Goal: Task Accomplishment & Management: Use online tool/utility

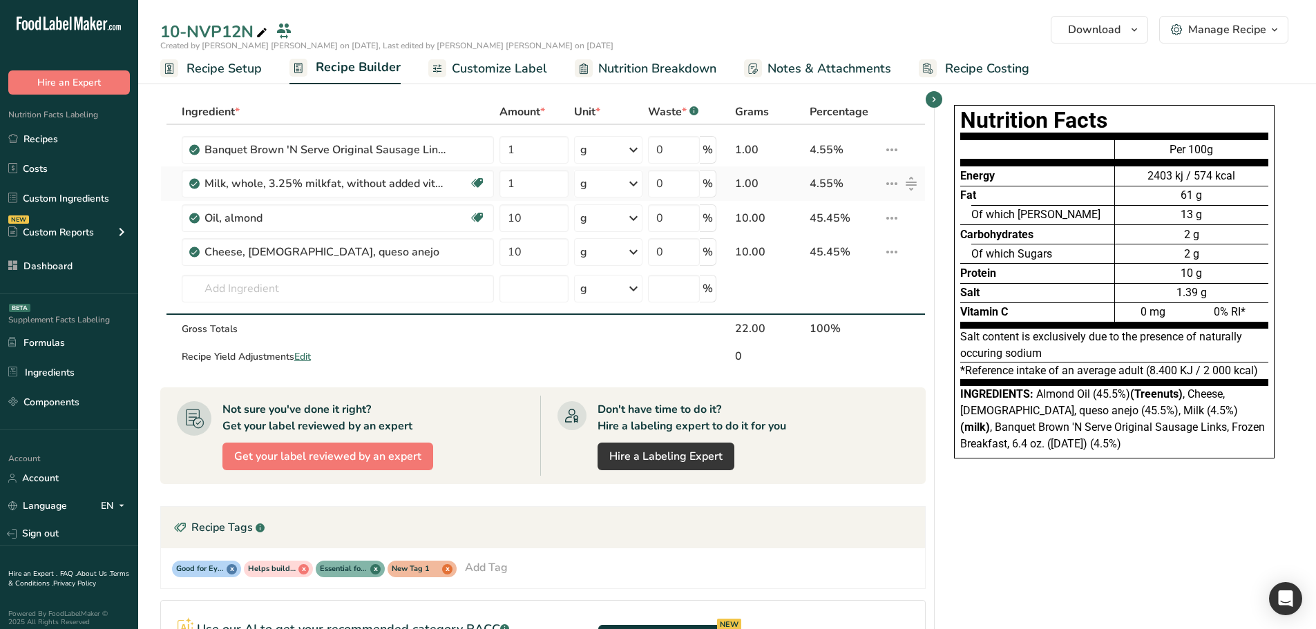
click at [894, 182] on icon at bounding box center [891, 183] width 17 height 25
click at [48, 259] on link "Dashboard" at bounding box center [69, 266] width 138 height 26
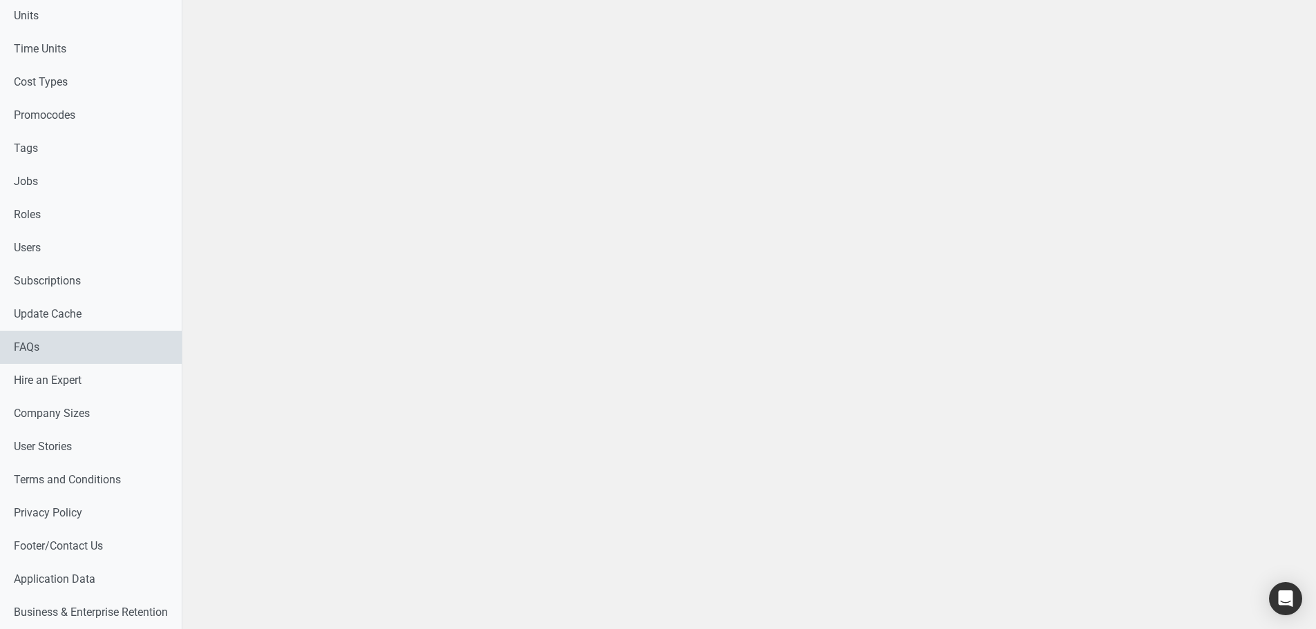
scroll to position [670, 0]
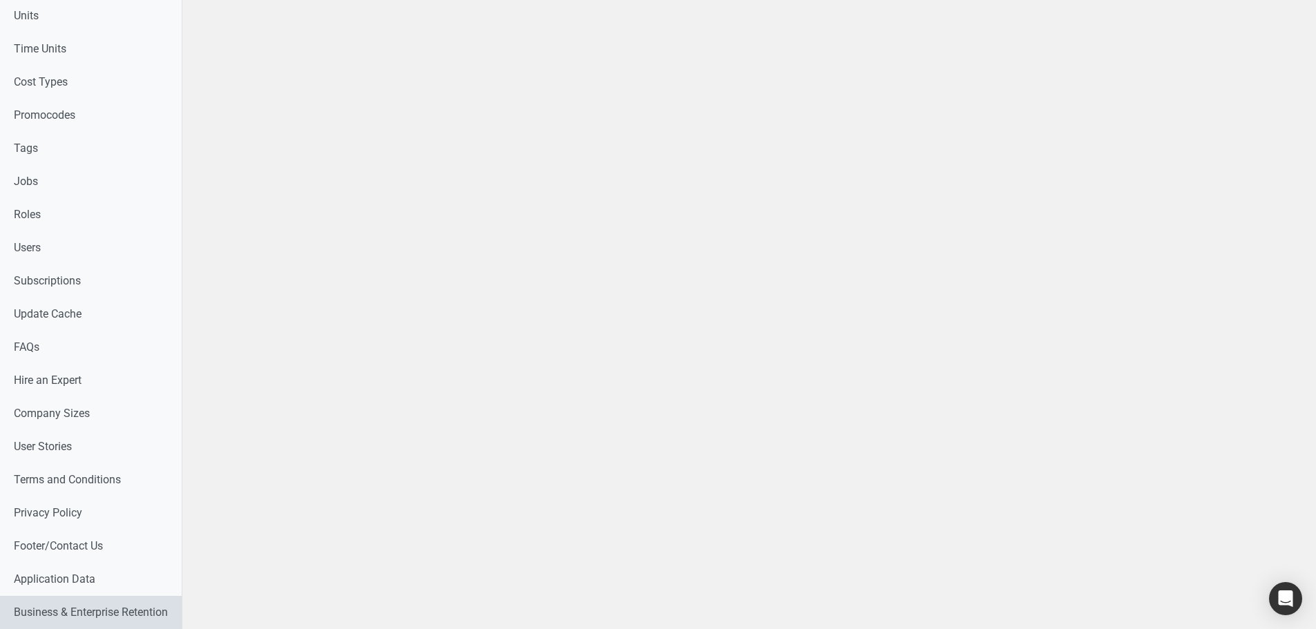
click at [59, 610] on link "Business & Enterprise Retention" at bounding box center [91, 612] width 182 height 33
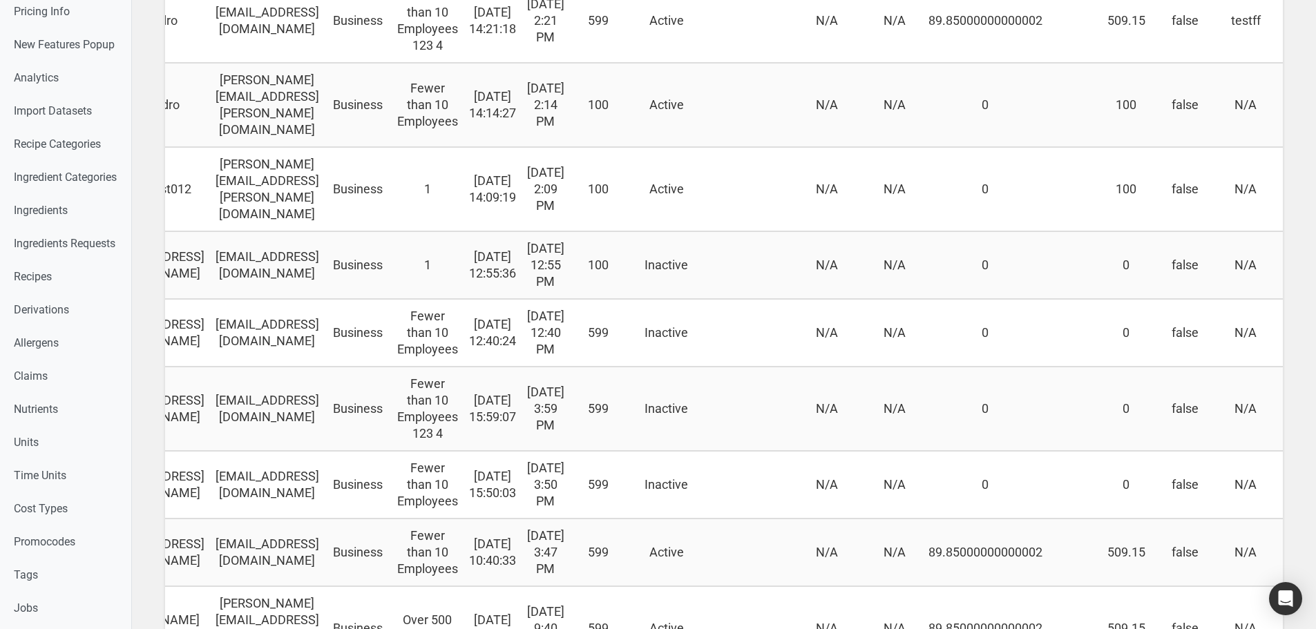
scroll to position [0, 361]
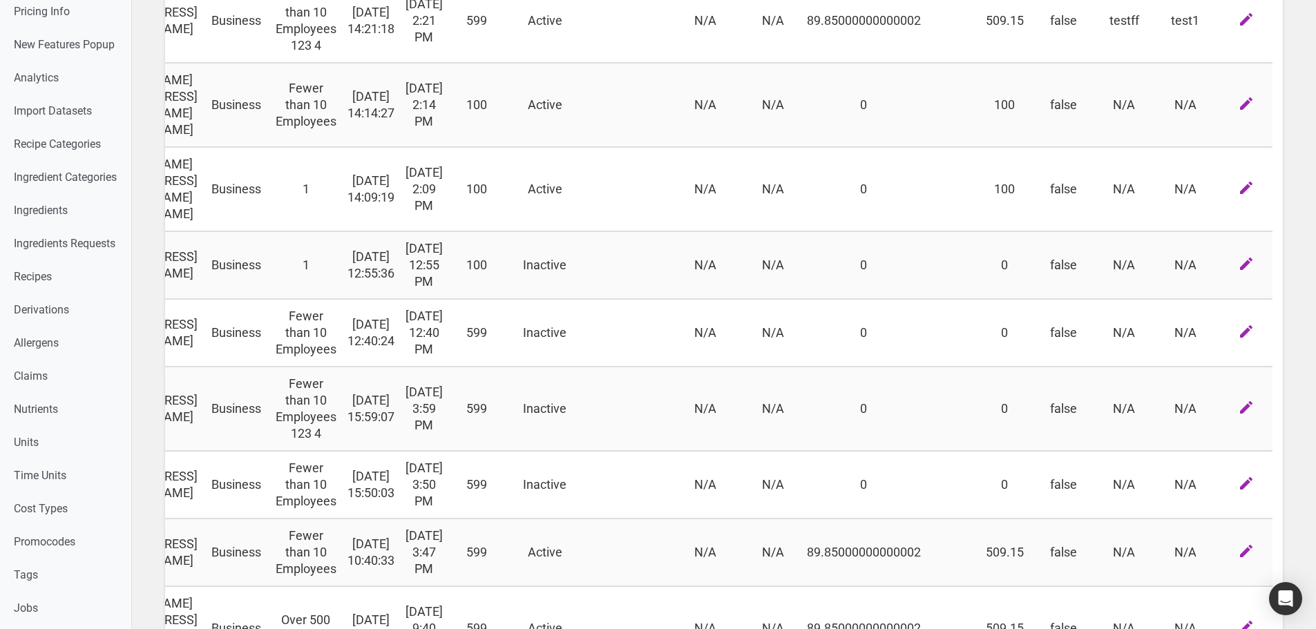
drag, startPoint x: 821, startPoint y: 370, endPoint x: 1053, endPoint y: 394, distance: 234.1
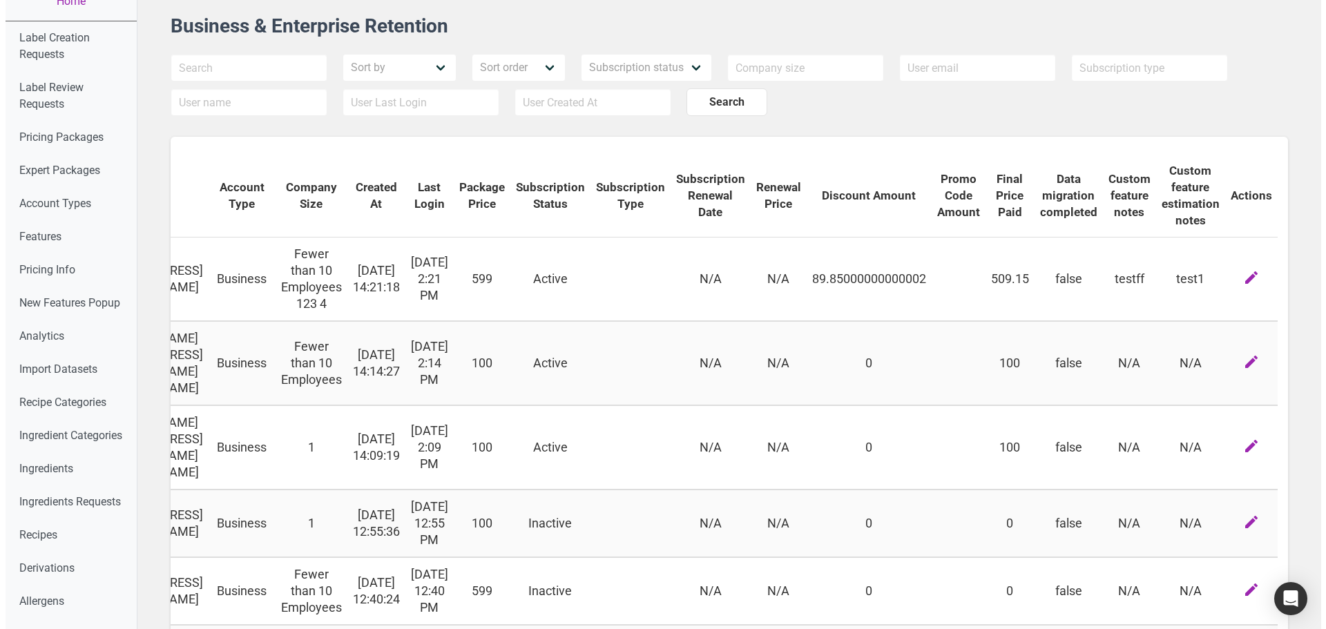
scroll to position [0, 0]
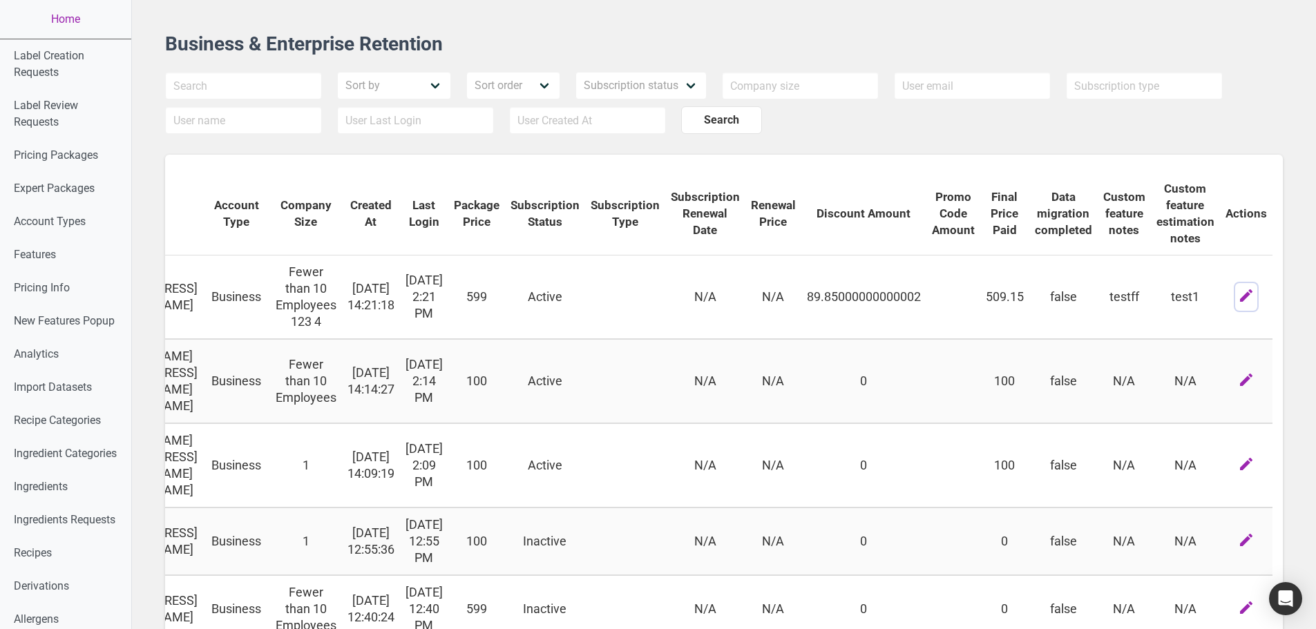
click at [1249, 302] on icon "button" at bounding box center [1246, 295] width 17 height 25
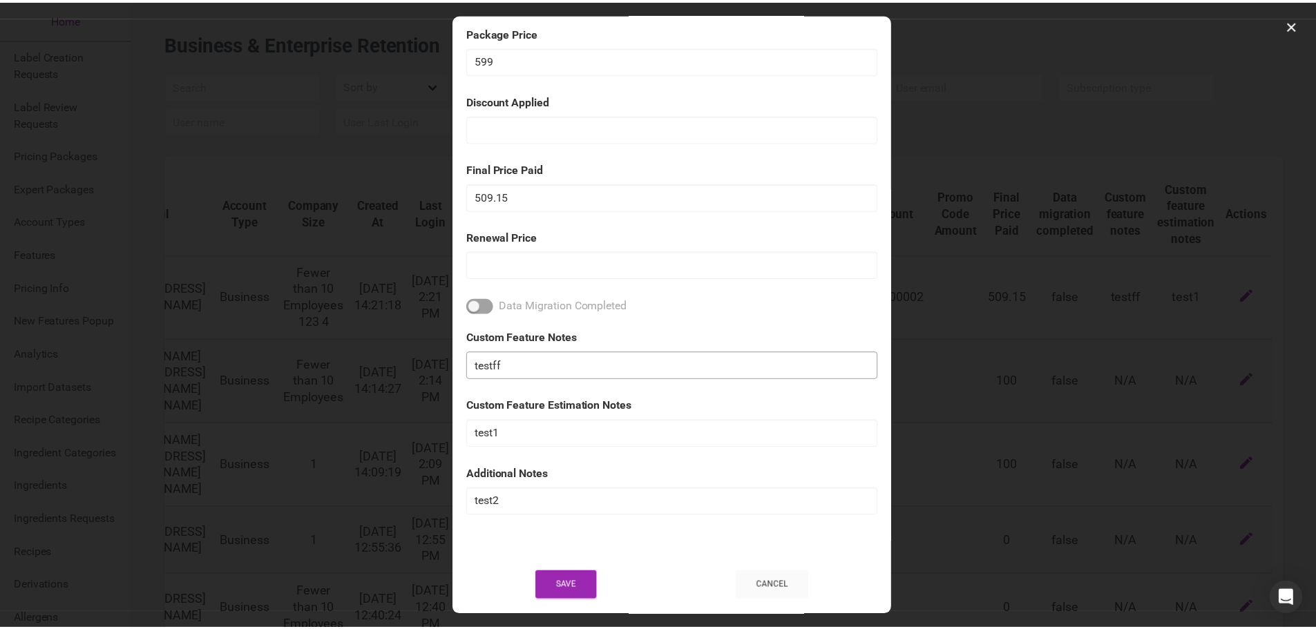
scroll to position [5, 0]
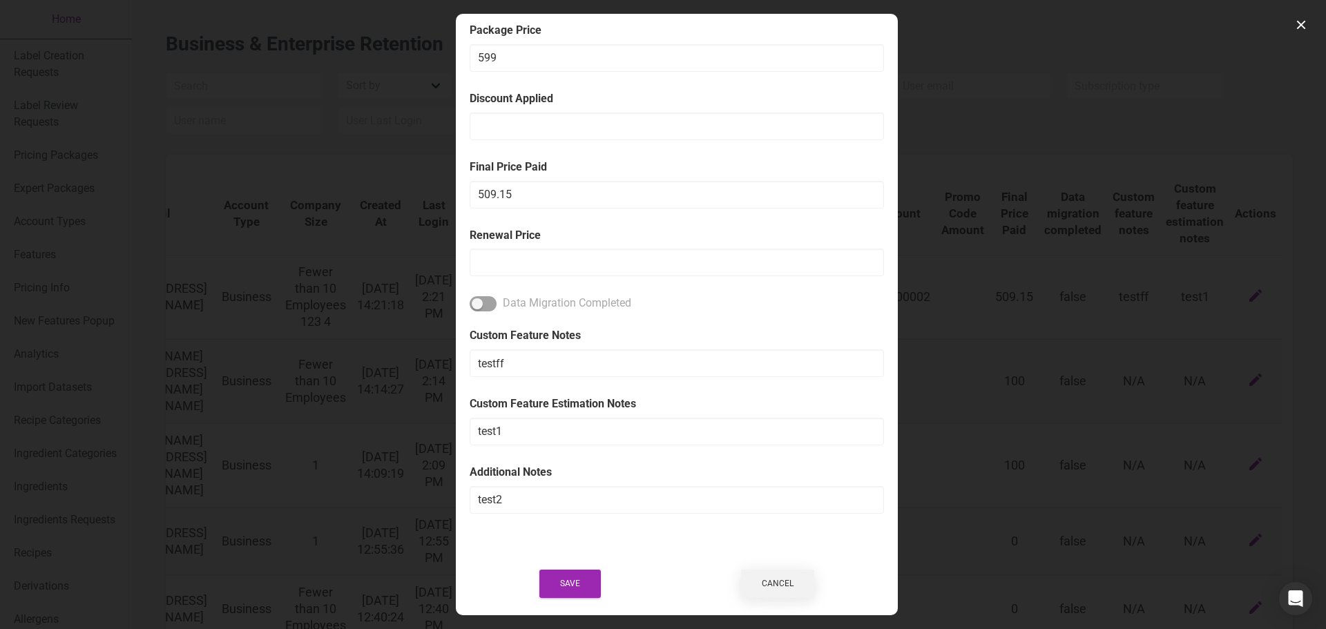
click at [772, 587] on button "Cancel" at bounding box center [777, 584] width 73 height 28
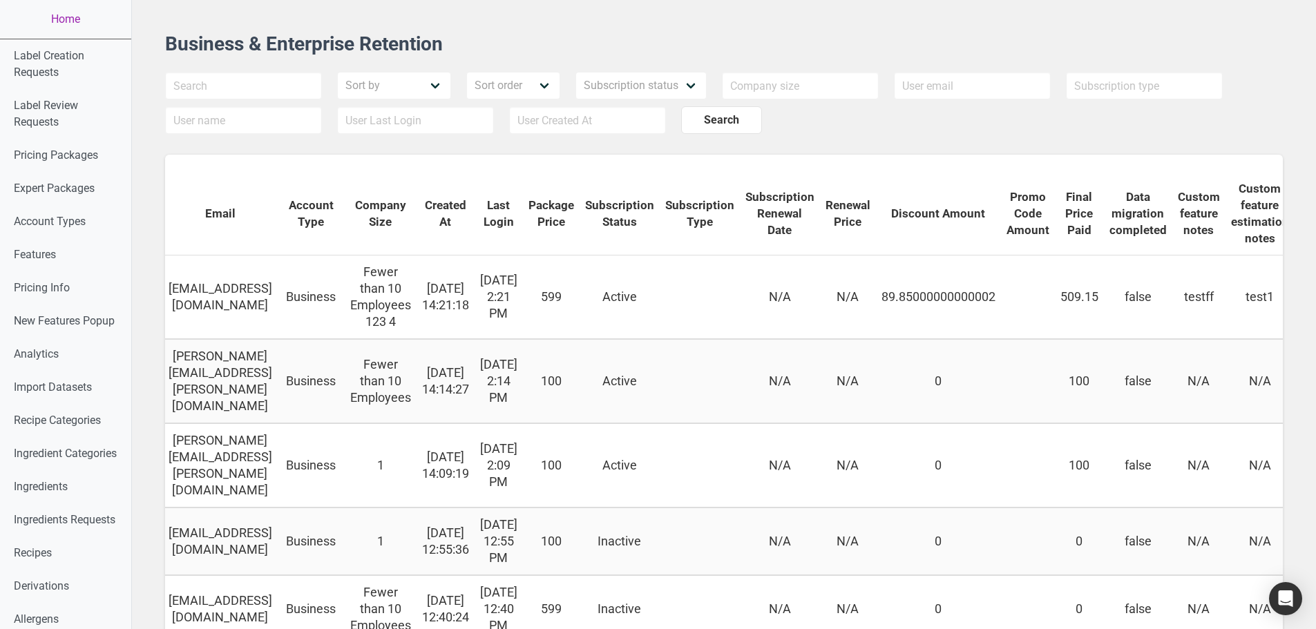
scroll to position [0, 0]
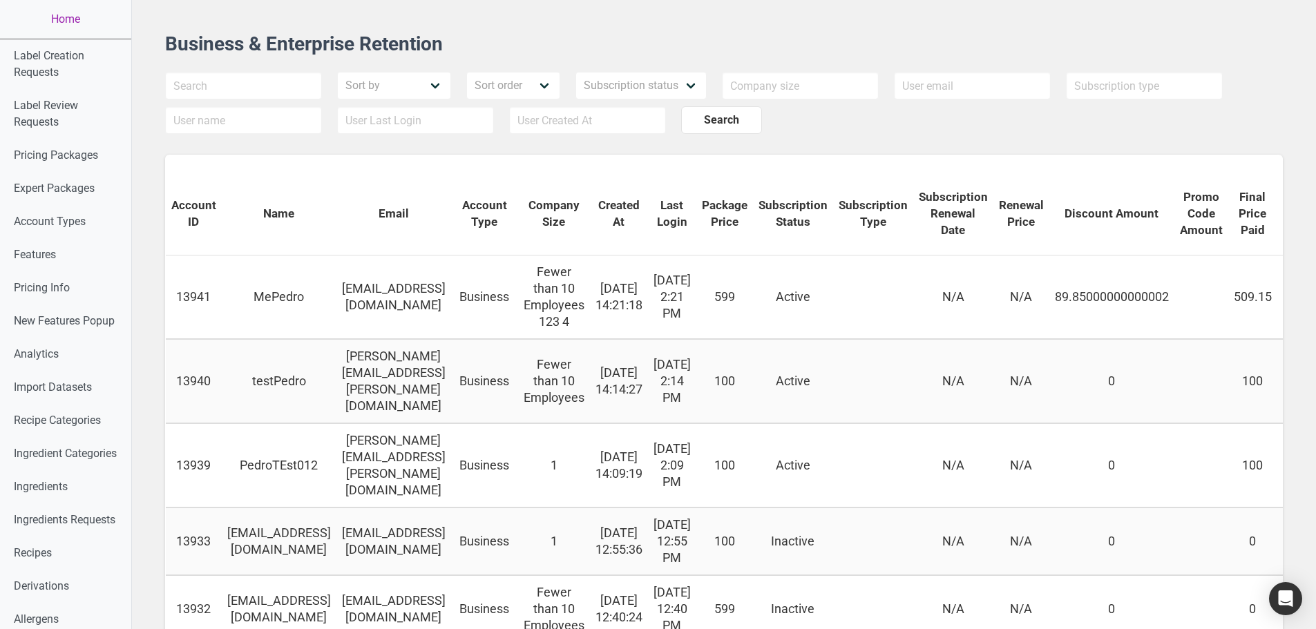
drag, startPoint x: 777, startPoint y: 312, endPoint x: 510, endPoint y: 314, distance: 267.3
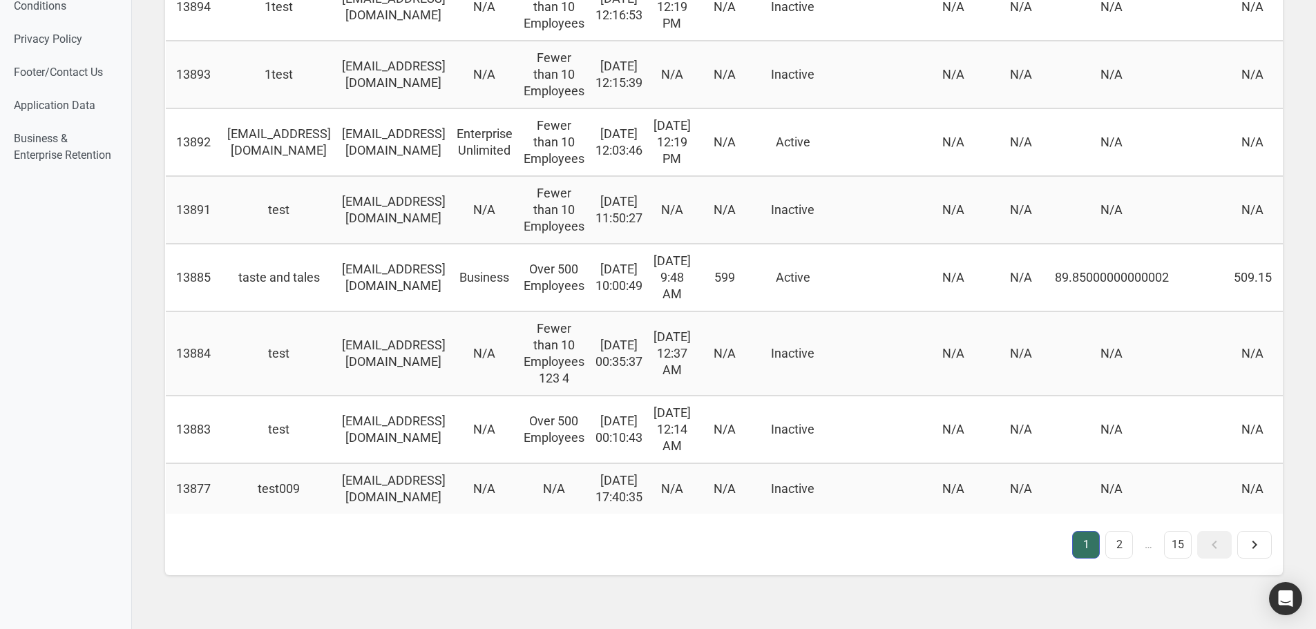
scroll to position [1635, 0]
click at [1118, 538] on link "2" at bounding box center [1119, 545] width 28 height 28
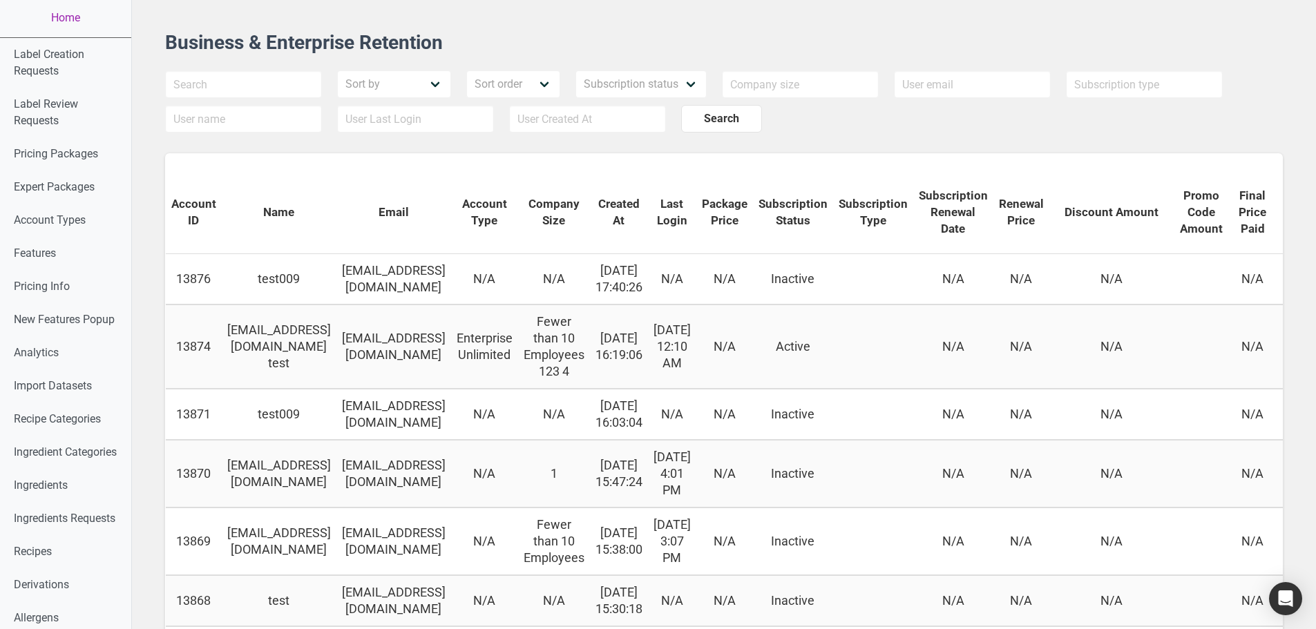
scroll to position [0, 0]
click at [265, 85] on input "text" at bounding box center [243, 86] width 157 height 28
type input "marc@"
click at [681, 106] on button "Search" at bounding box center [721, 120] width 81 height 28
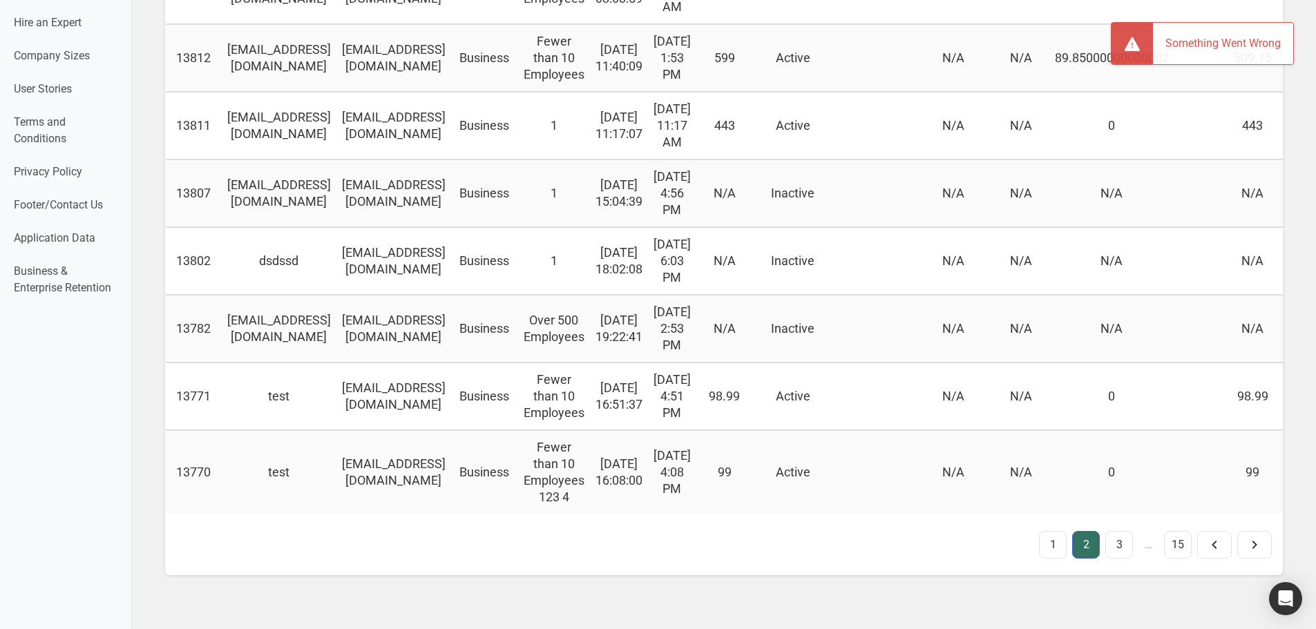
scroll to position [1618, 0]
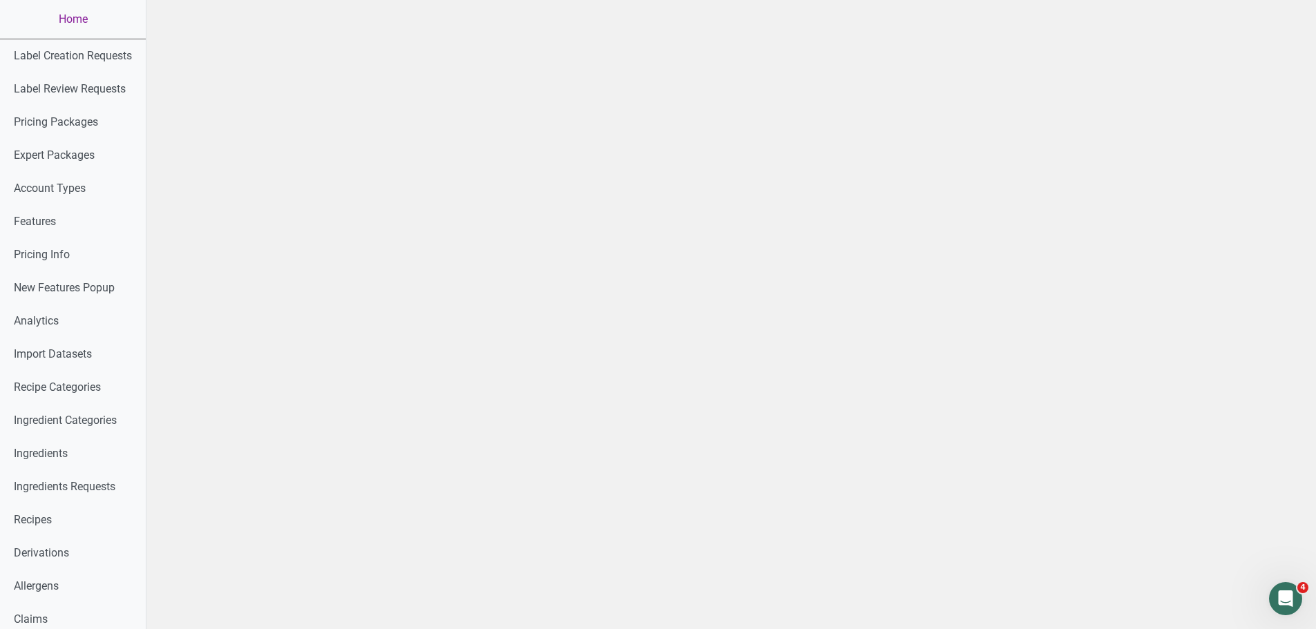
click at [70, 23] on link "Home" at bounding box center [73, 19] width 146 height 39
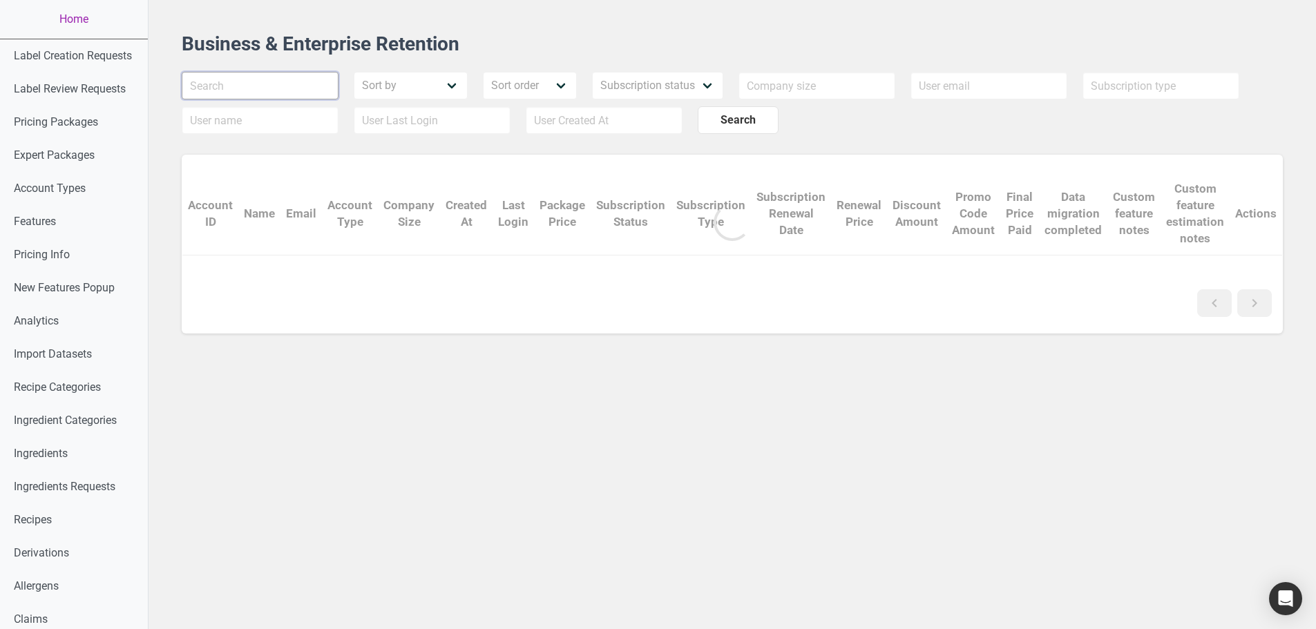
click at [288, 86] on input "text" at bounding box center [260, 86] width 157 height 28
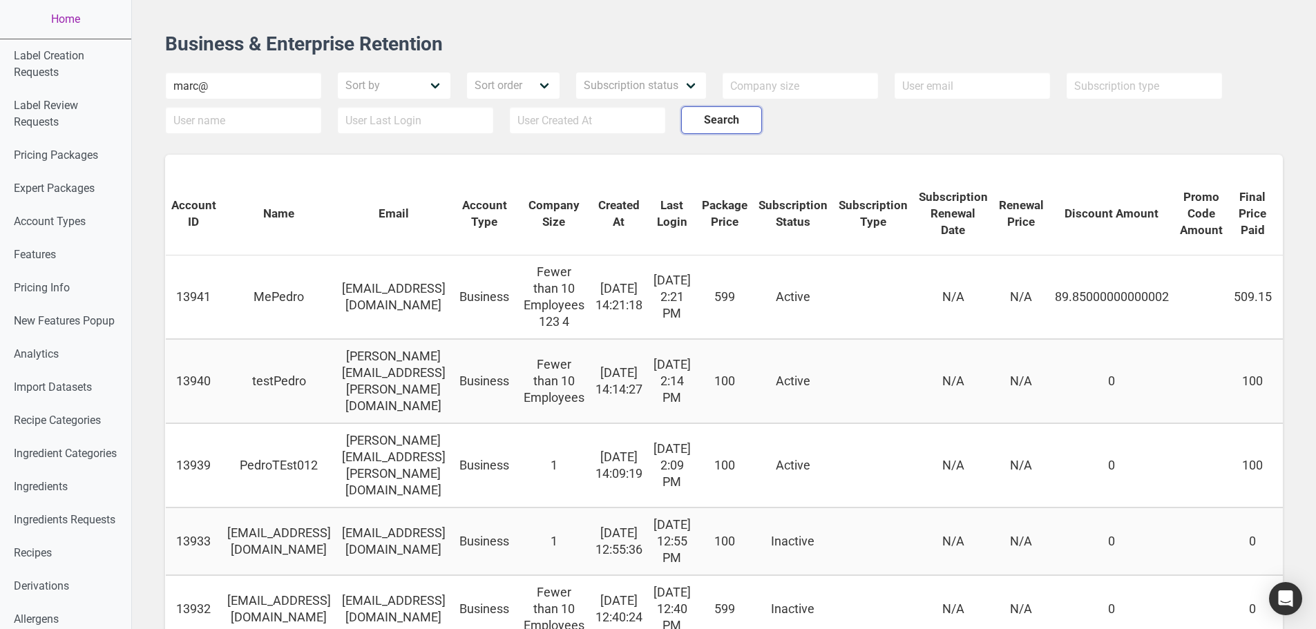
click at [681, 123] on button "Search" at bounding box center [721, 120] width 81 height 28
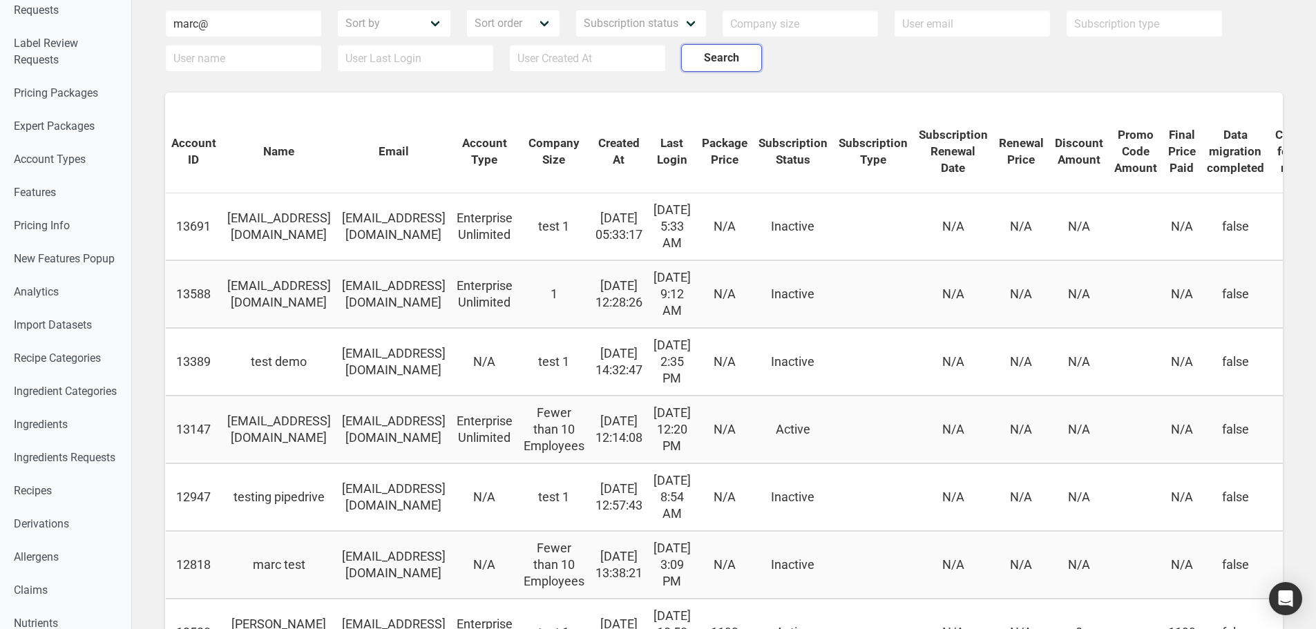
scroll to position [69, 0]
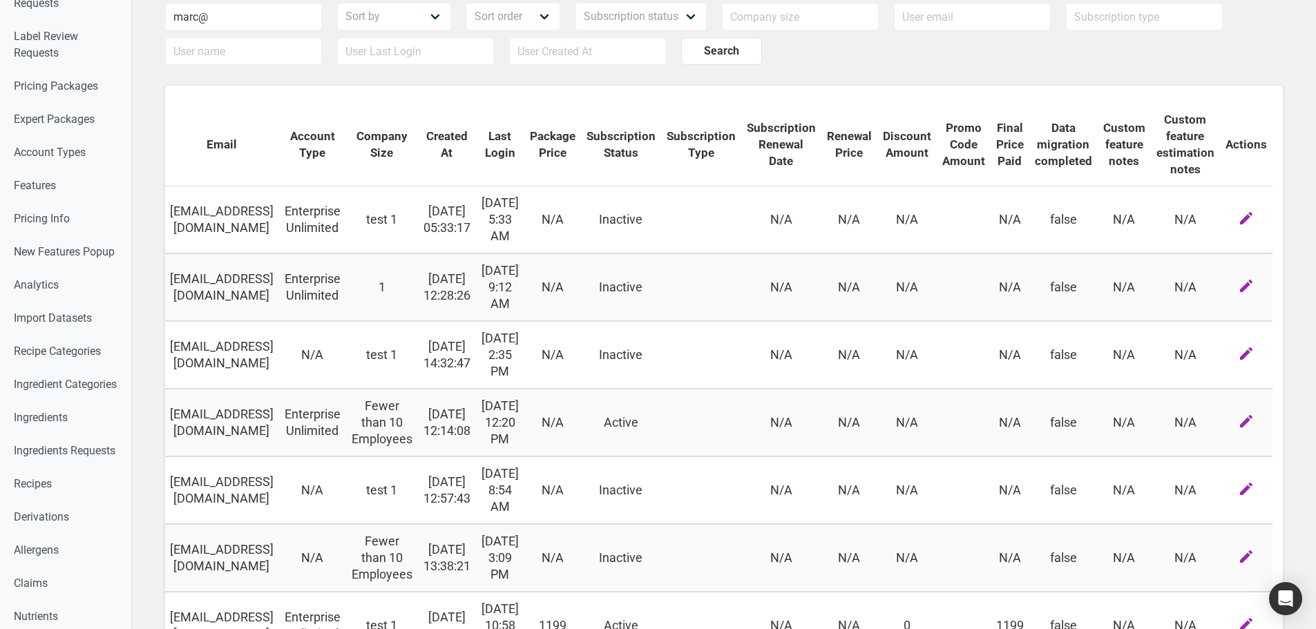
drag, startPoint x: 773, startPoint y: 333, endPoint x: 1005, endPoint y: 329, distance: 232.1
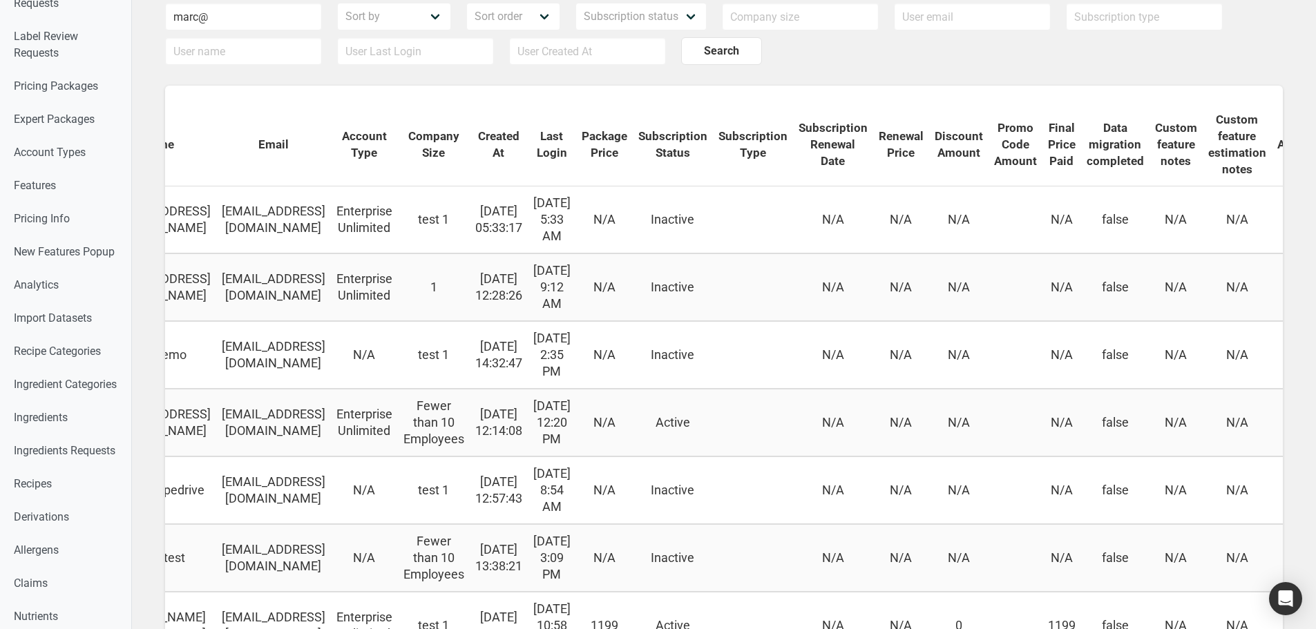
scroll to position [0, 0]
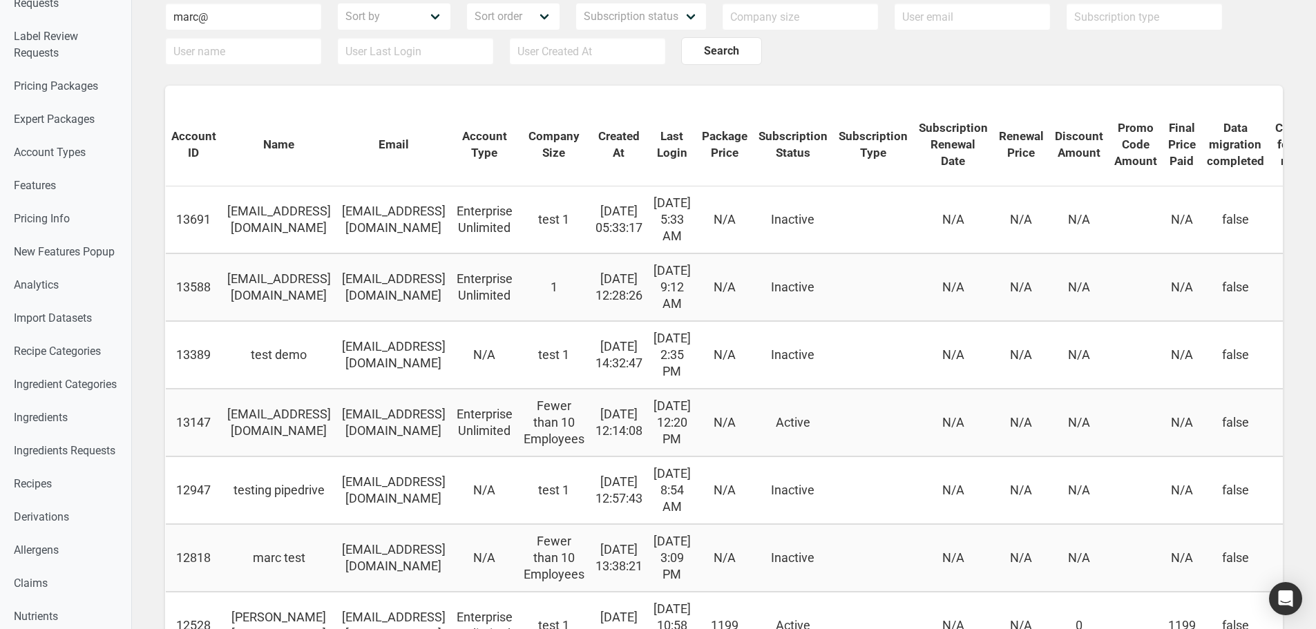
drag, startPoint x: 979, startPoint y: 327, endPoint x: 667, endPoint y: 338, distance: 312.4
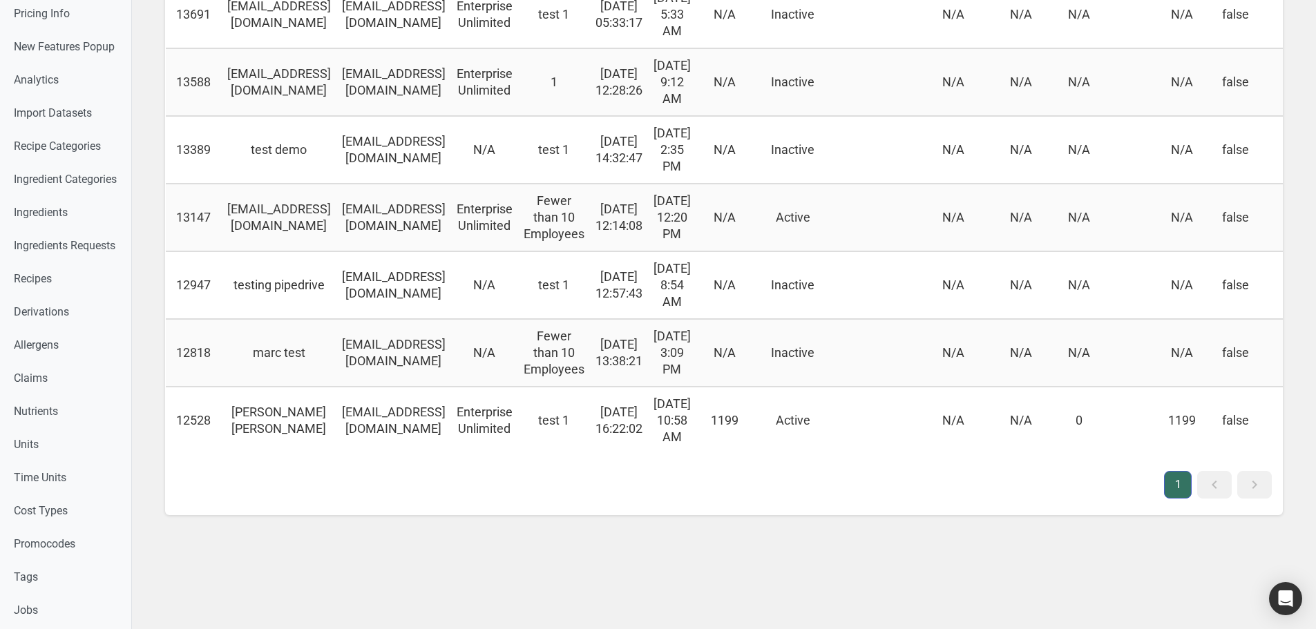
scroll to position [276, 0]
drag, startPoint x: 463, startPoint y: 358, endPoint x: 314, endPoint y: 354, distance: 149.3
drag, startPoint x: 350, startPoint y: 332, endPoint x: 234, endPoint y: 336, distance: 116.1
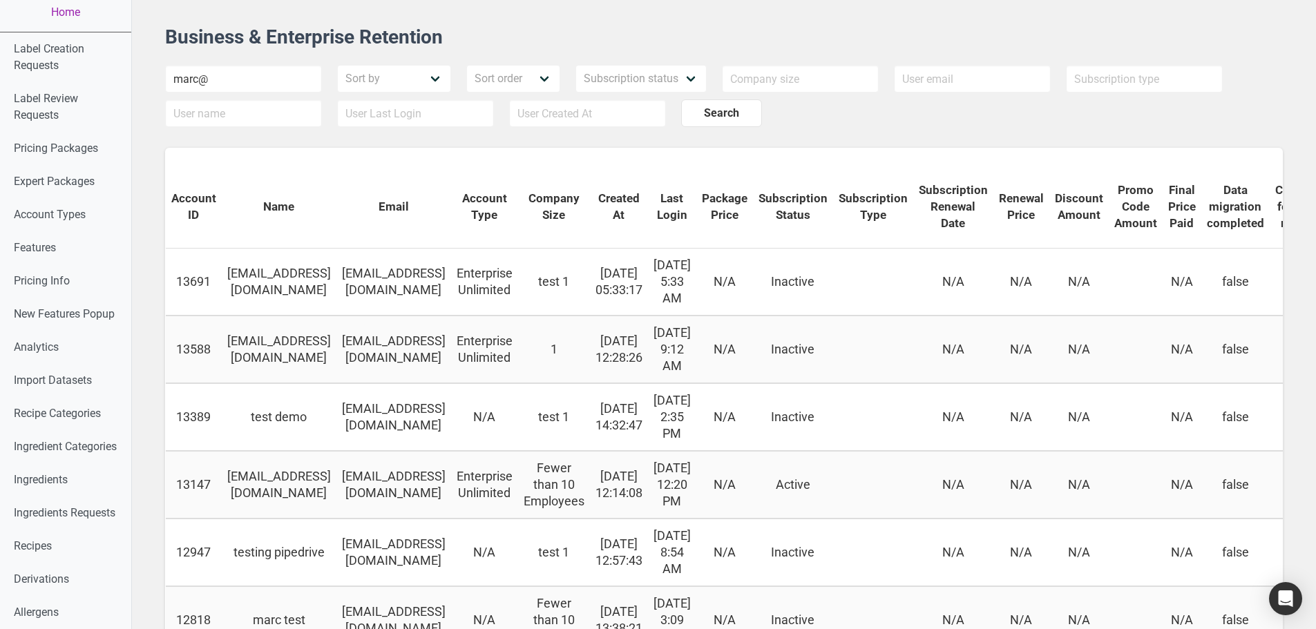
scroll to position [0, 0]
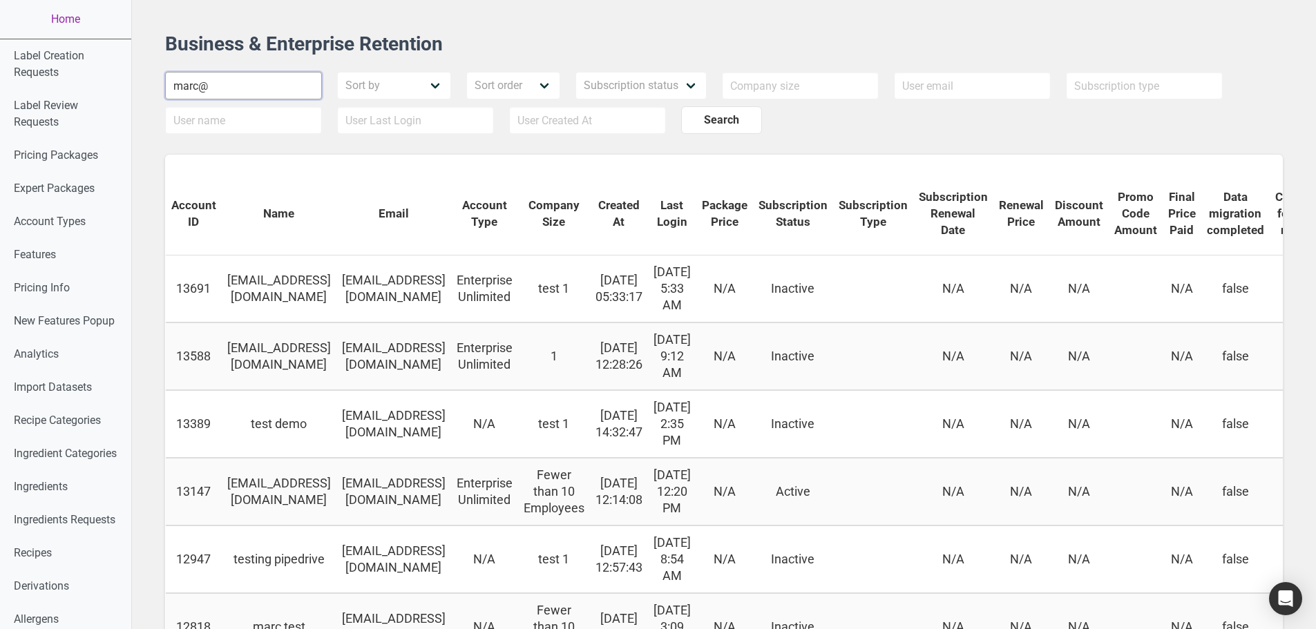
click at [202, 89] on input "marc@" at bounding box center [243, 86] width 157 height 28
type input "marc"
click at [681, 106] on button "Search" at bounding box center [721, 120] width 81 height 28
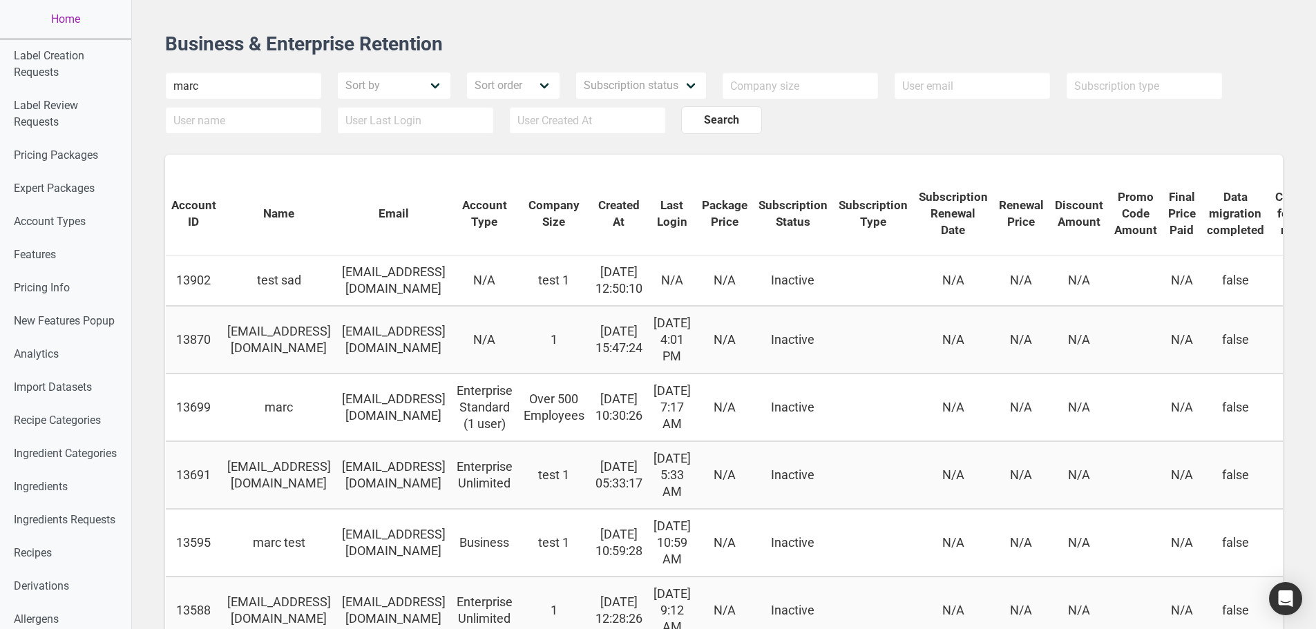
click at [395, 285] on td "[EMAIL_ADDRESS][DOMAIN_NAME]" at bounding box center [393, 281] width 115 height 50
click at [443, 374] on td "[EMAIL_ADDRESS][DOMAIN_NAME]" at bounding box center [393, 340] width 115 height 68
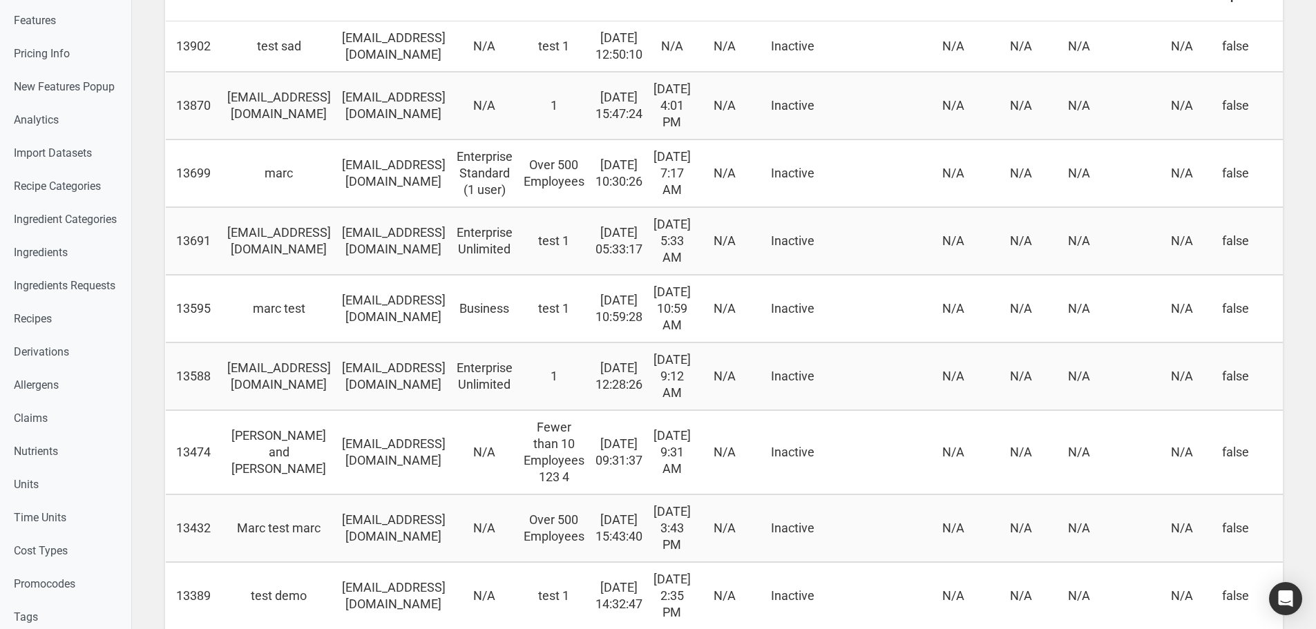
scroll to position [138, 0]
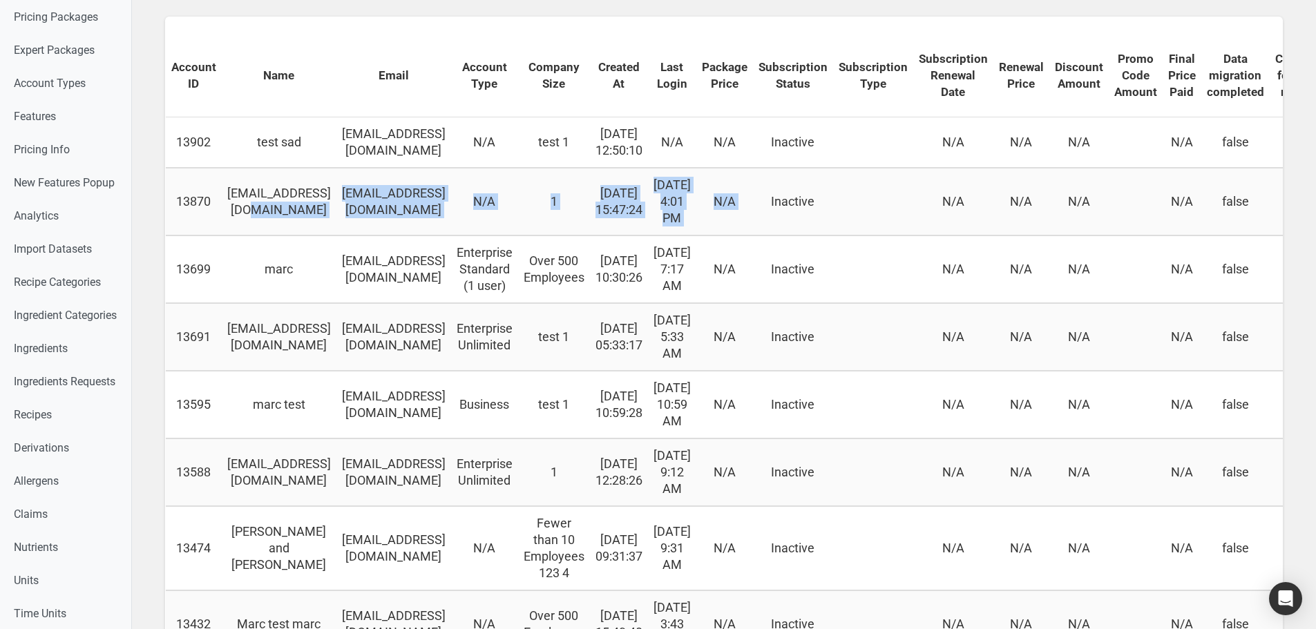
drag, startPoint x: 271, startPoint y: 235, endPoint x: 855, endPoint y: 239, distance: 584.4
click at [855, 236] on tr "13870 test_2025_071@test.co test_2025_071@test.co N/A 1 2025-08-19 15:47:24 Aug…" at bounding box center [805, 202] width 1279 height 68
click at [753, 234] on td "N/A" at bounding box center [724, 202] width 57 height 68
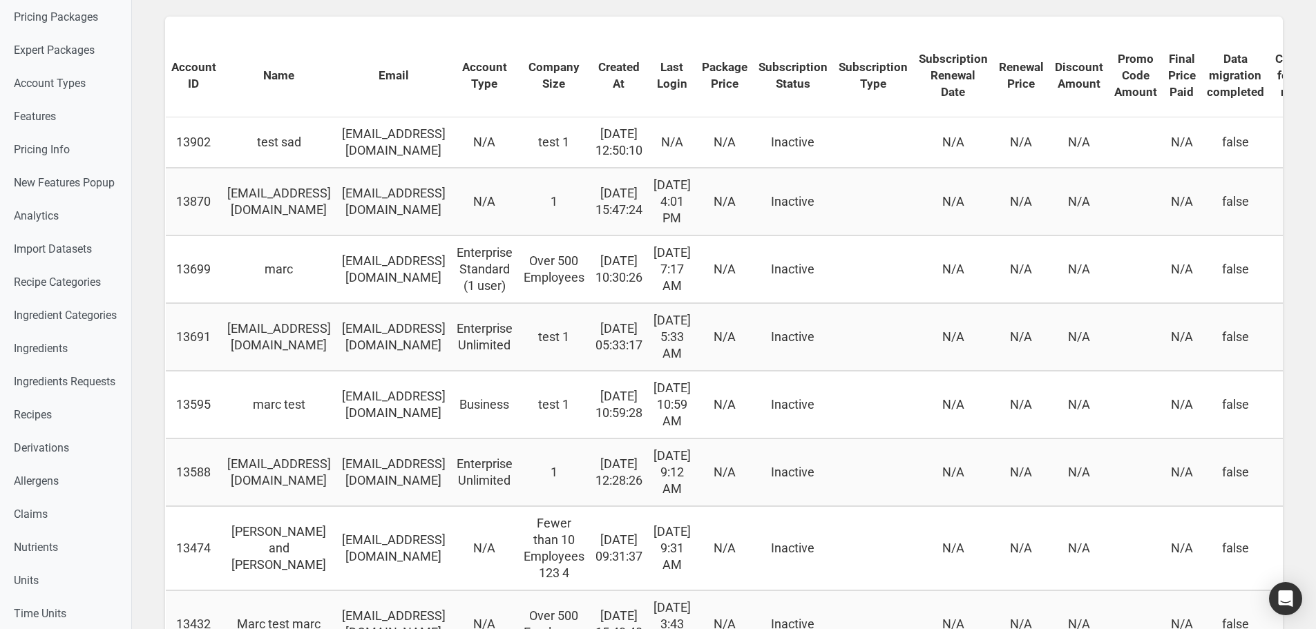
drag, startPoint x: 516, startPoint y: 233, endPoint x: 381, endPoint y: 231, distance: 134.7
click at [381, 231] on td "[EMAIL_ADDRESS][DOMAIN_NAME]" at bounding box center [393, 202] width 115 height 68
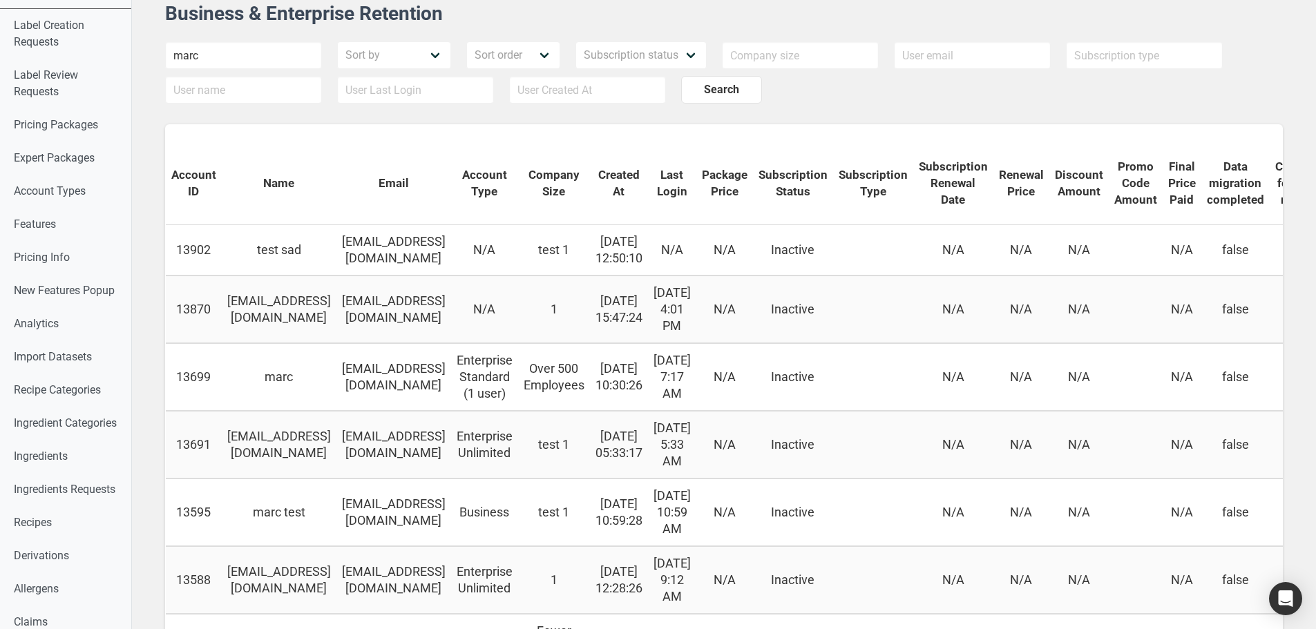
scroll to position [0, 0]
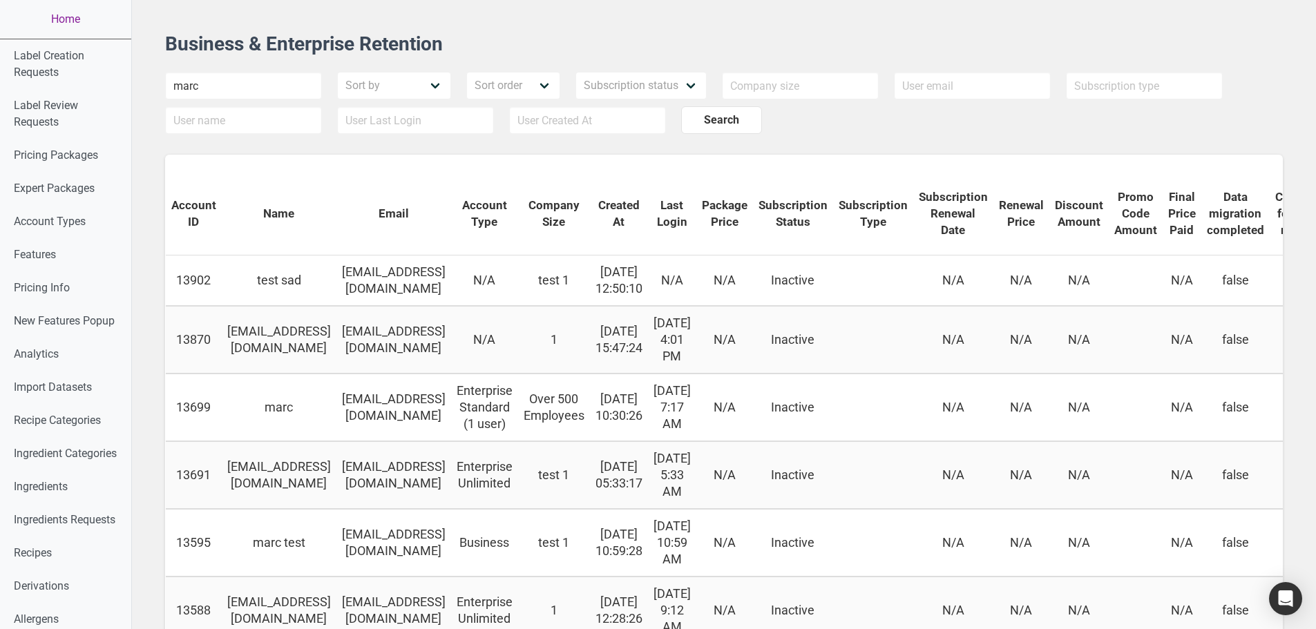
click at [56, 20] on link "Home" at bounding box center [65, 19] width 131 height 39
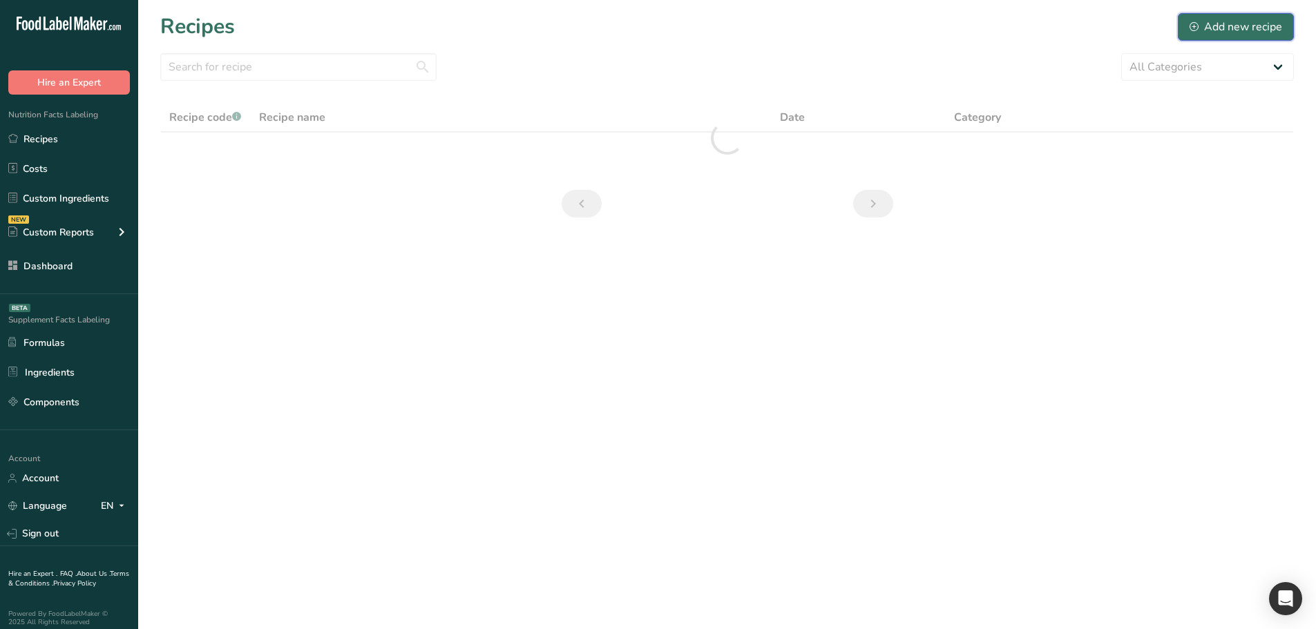
click at [1193, 25] on icon at bounding box center [1193, 26] width 9 height 9
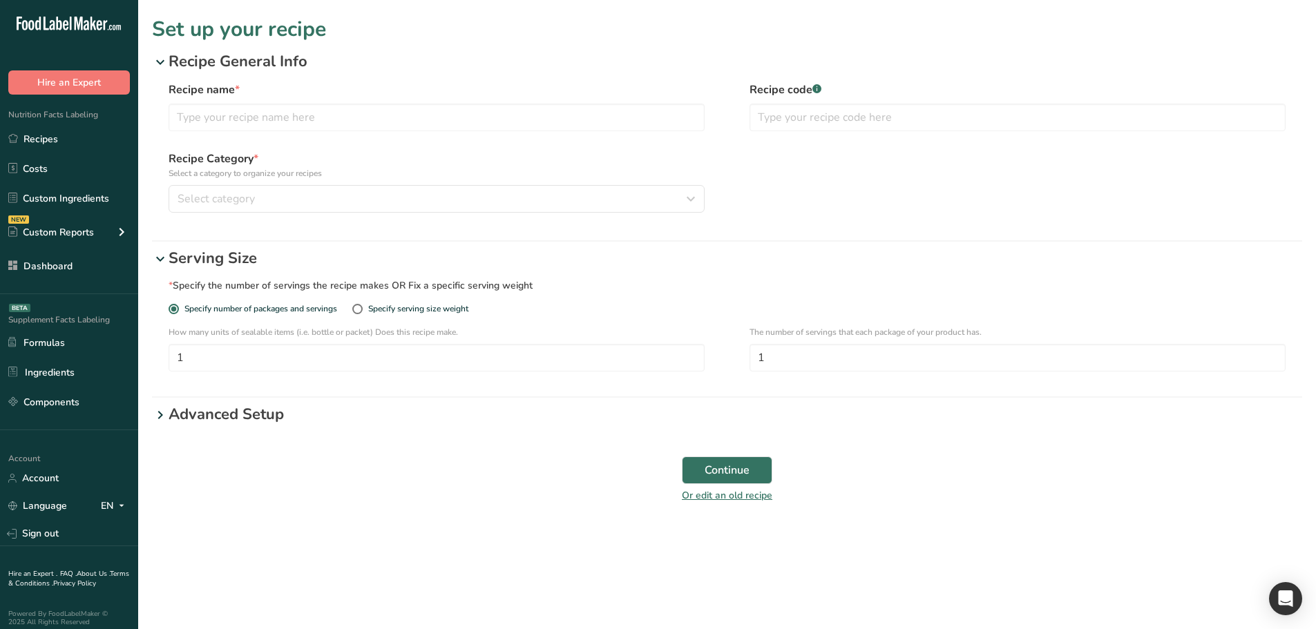
click at [181, 66] on p "Recipe General Info" at bounding box center [735, 61] width 1133 height 23
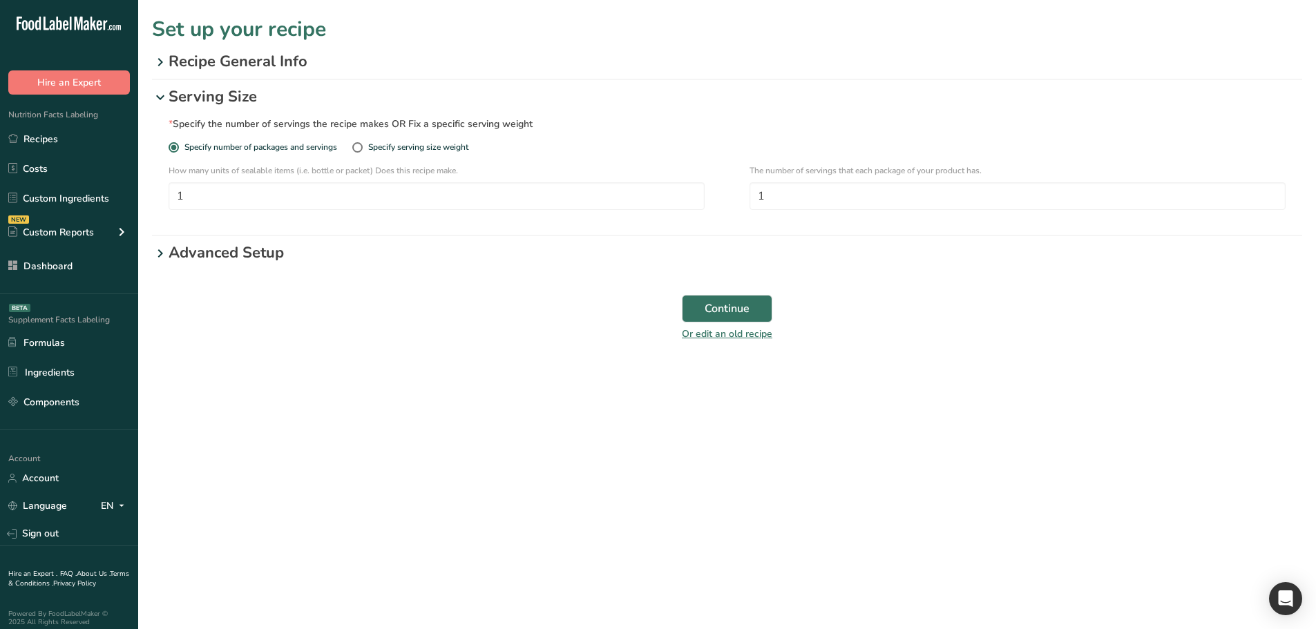
click at [179, 66] on p "Recipe General Info" at bounding box center [735, 61] width 1133 height 23
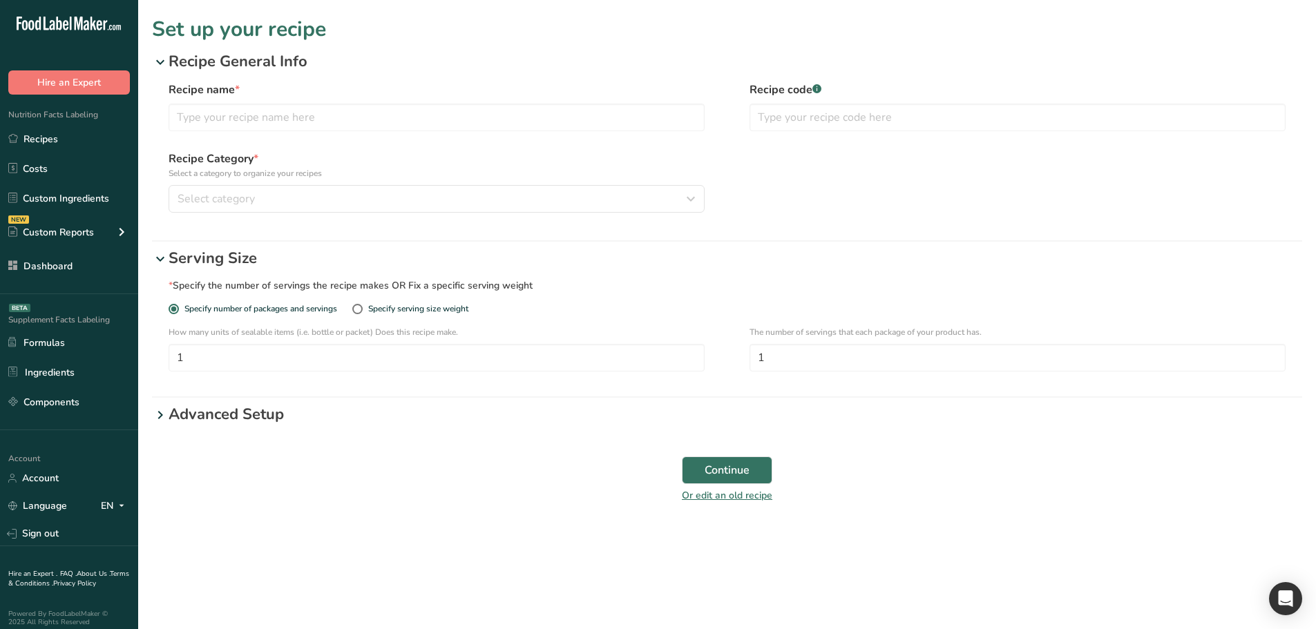
click at [175, 420] on p "Advanced Setup" at bounding box center [735, 414] width 1133 height 23
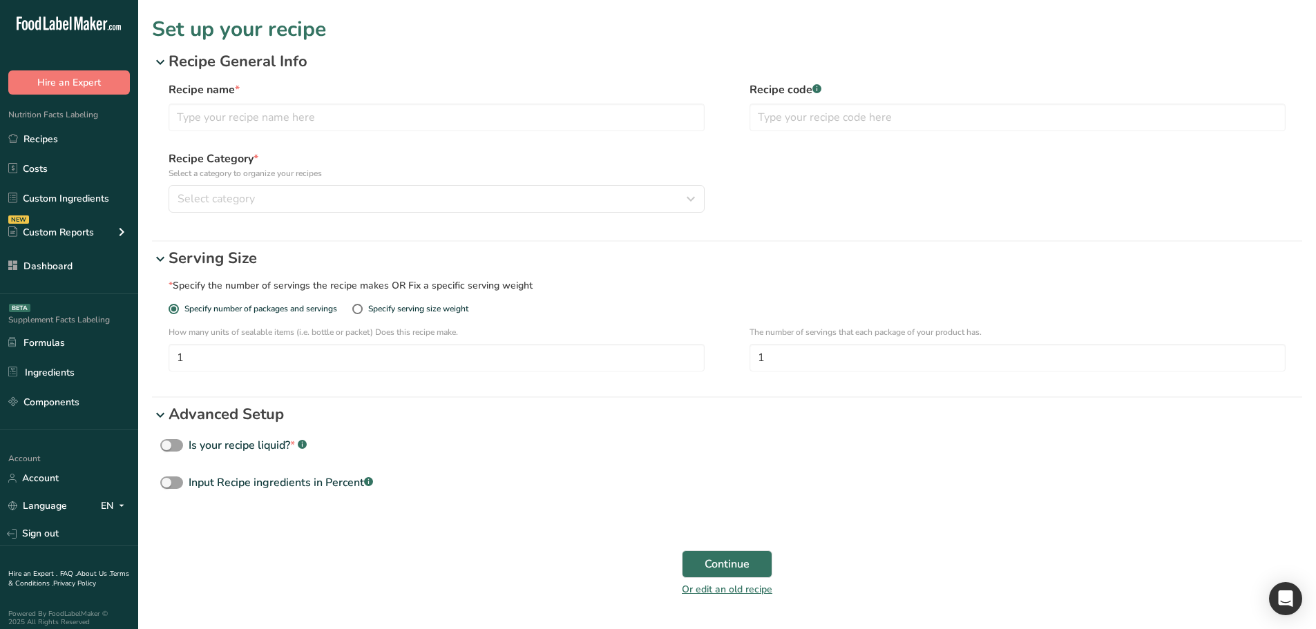
click at [182, 415] on p "Advanced Setup" at bounding box center [735, 414] width 1133 height 23
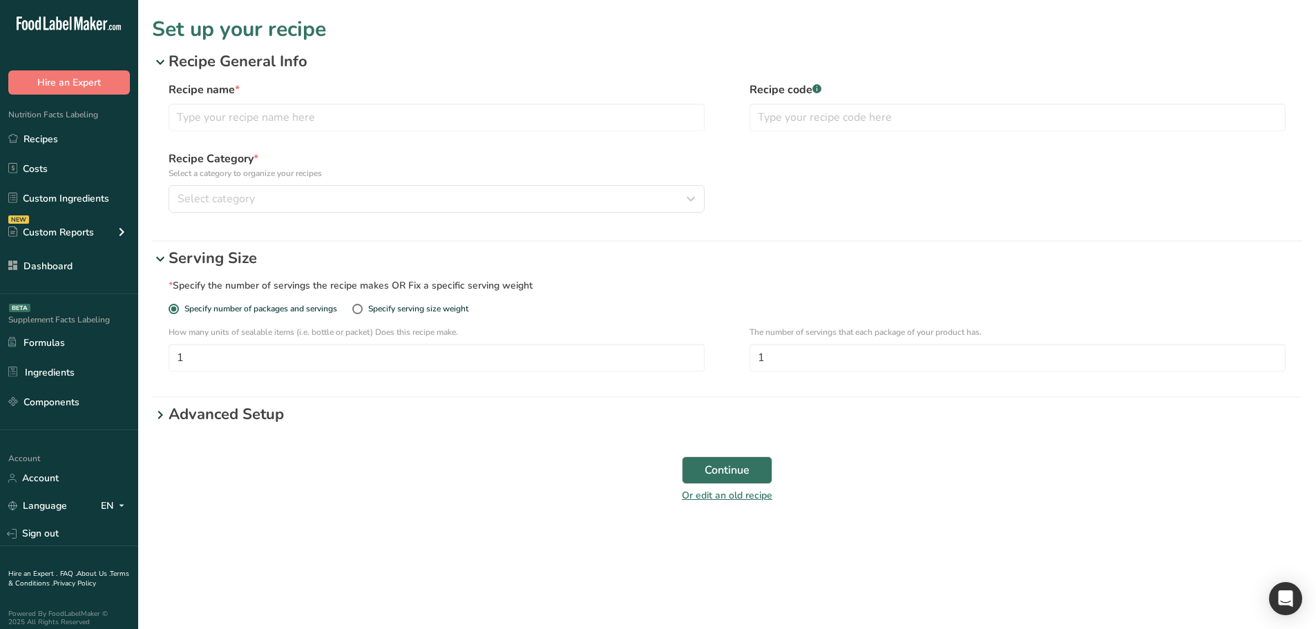
click at [182, 415] on p "Advanced Setup" at bounding box center [735, 414] width 1133 height 23
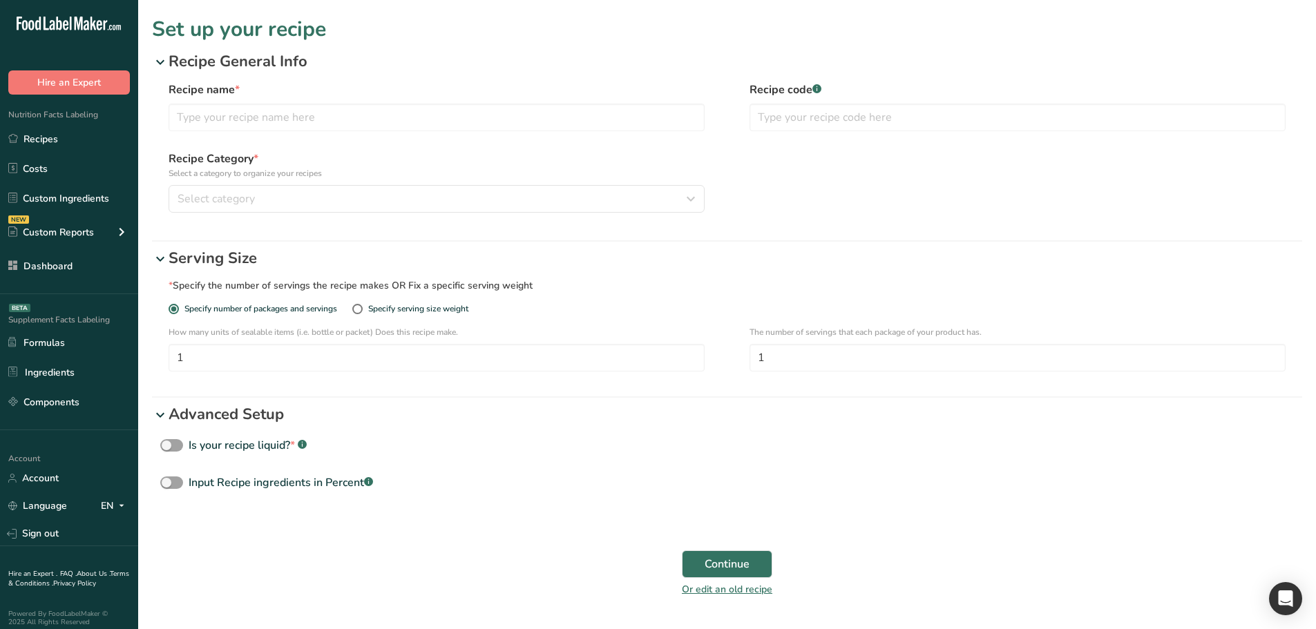
click at [193, 415] on p "Advanced Setup" at bounding box center [735, 414] width 1133 height 23
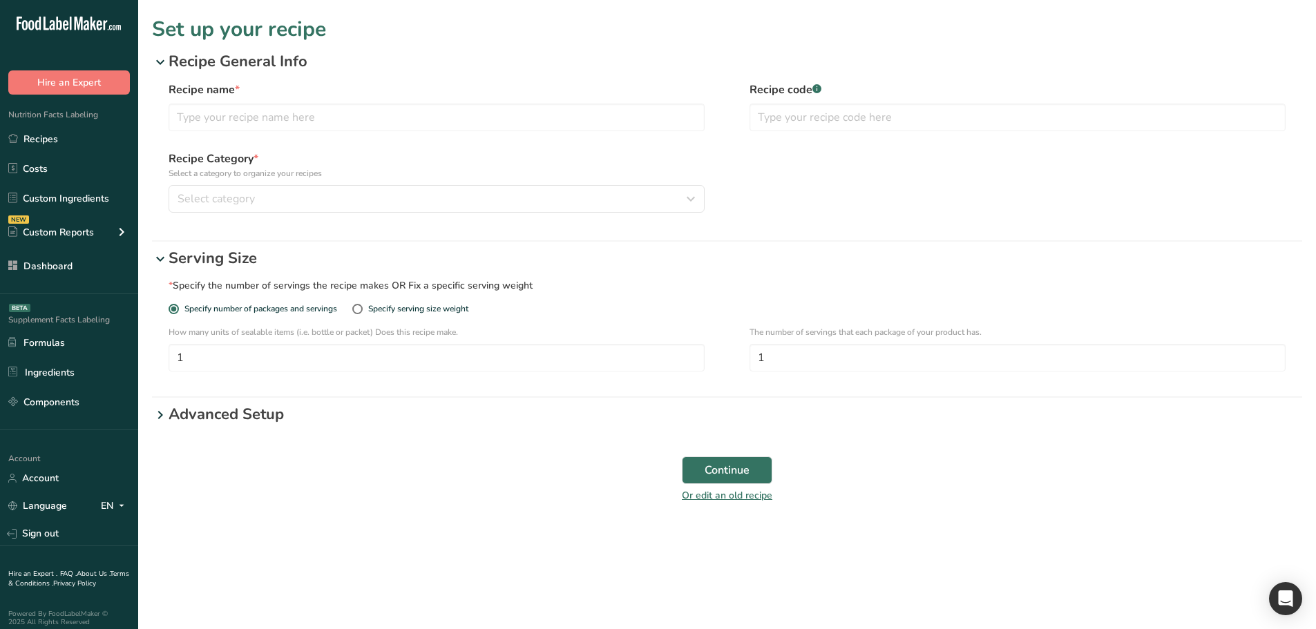
click at [274, 537] on main "Set up your recipe Recipe General Info Recipe name * Recipe code .a-a{fill:#347…" at bounding box center [658, 314] width 1316 height 629
click at [193, 261] on p "Serving Size" at bounding box center [735, 258] width 1133 height 23
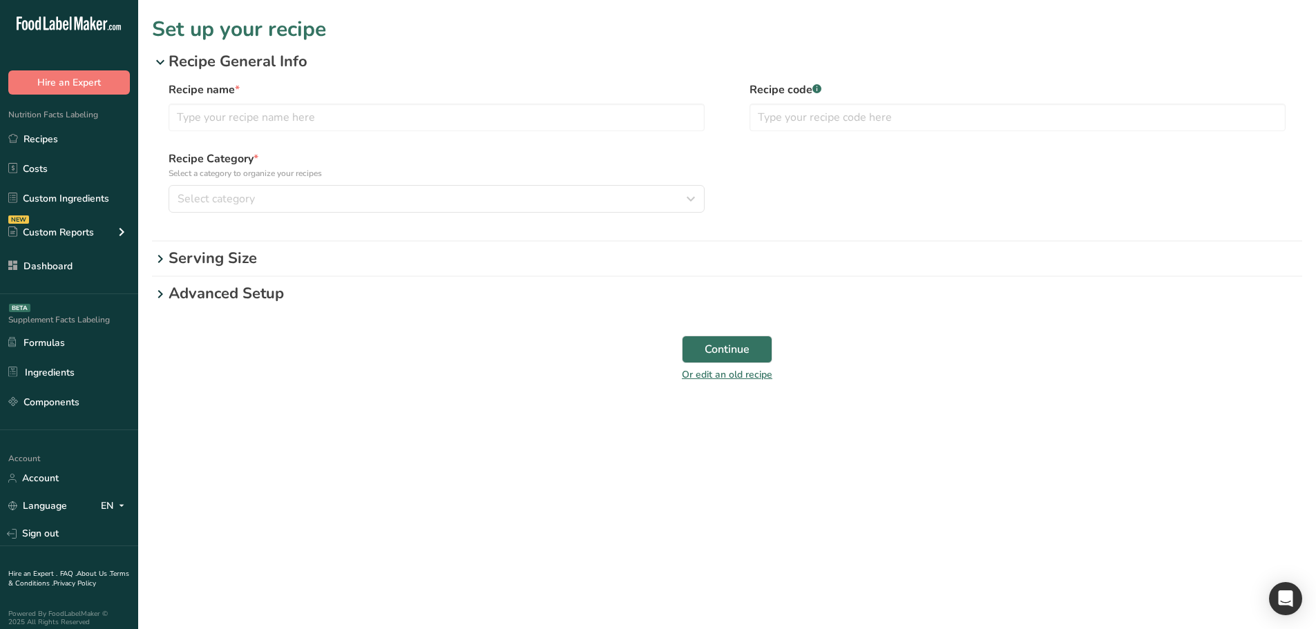
click at [203, 261] on p "Serving Size" at bounding box center [735, 258] width 1133 height 23
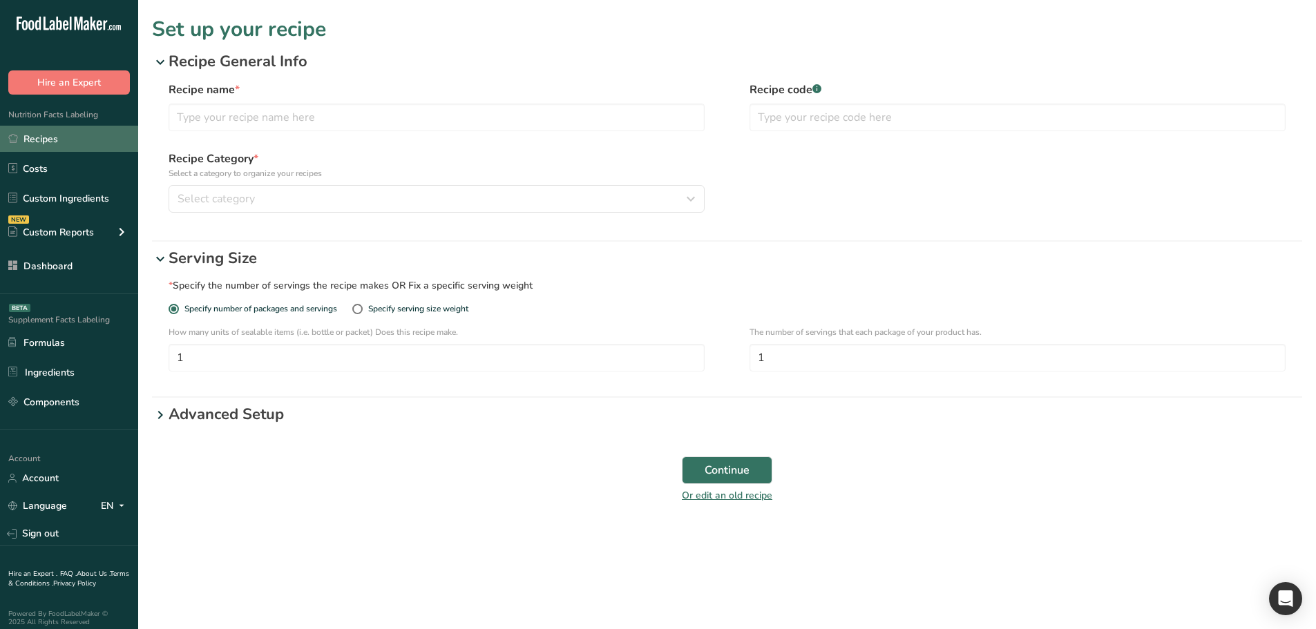
click at [47, 151] on link "Recipes" at bounding box center [69, 139] width 138 height 26
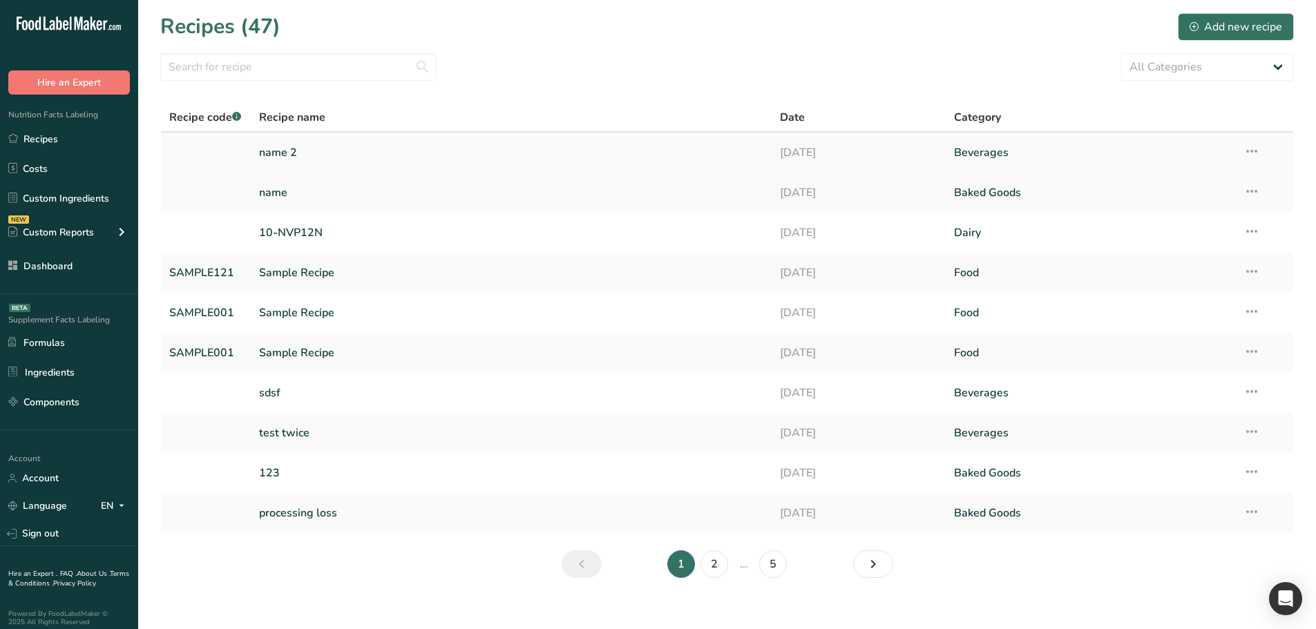
click at [300, 163] on link "name 2" at bounding box center [511, 152] width 505 height 29
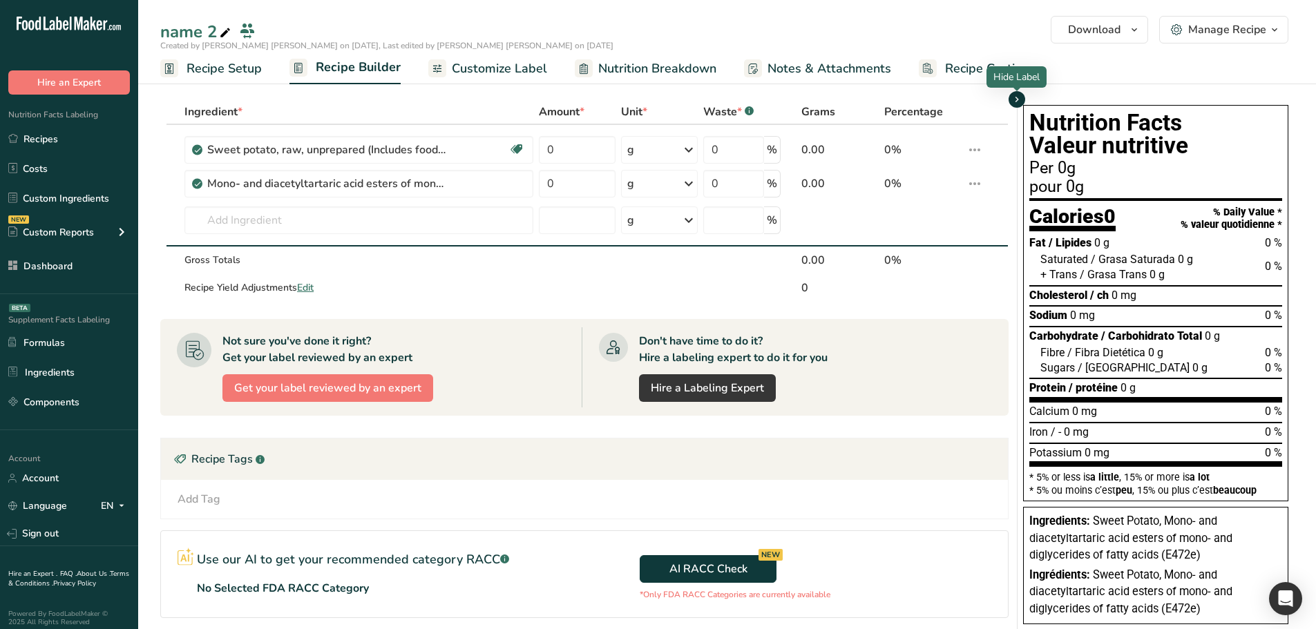
click at [1019, 100] on icon "button" at bounding box center [1016, 99] width 11 height 17
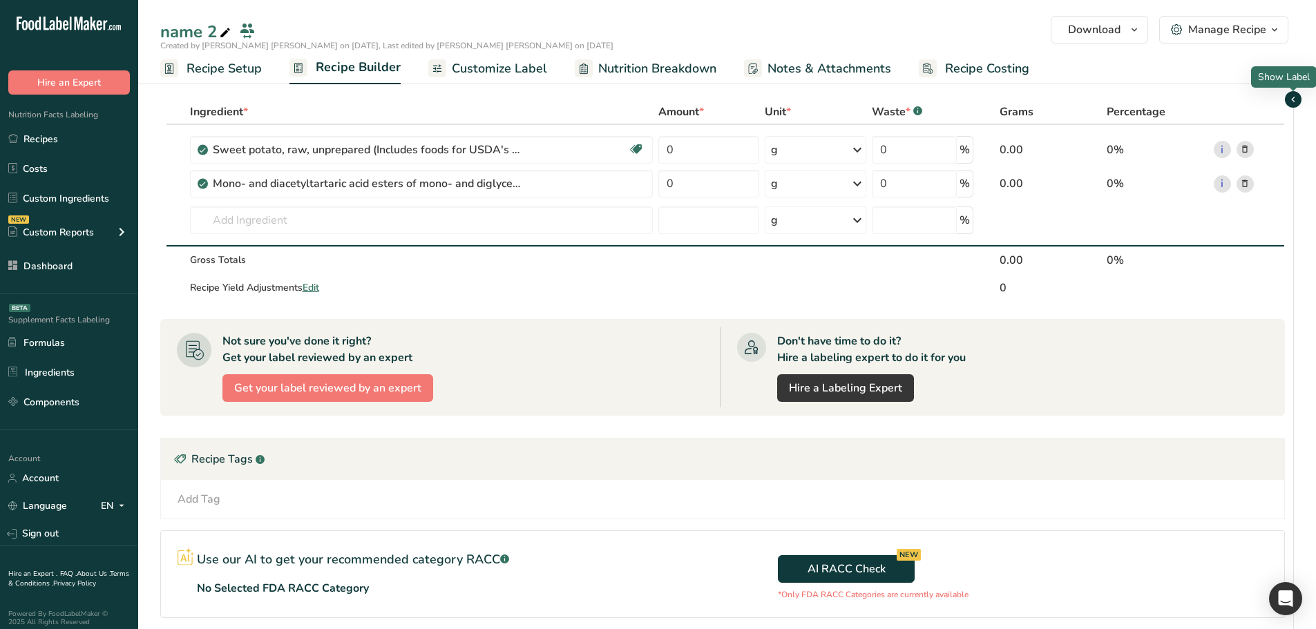
click at [1294, 99] on icon "button" at bounding box center [1293, 99] width 11 height 17
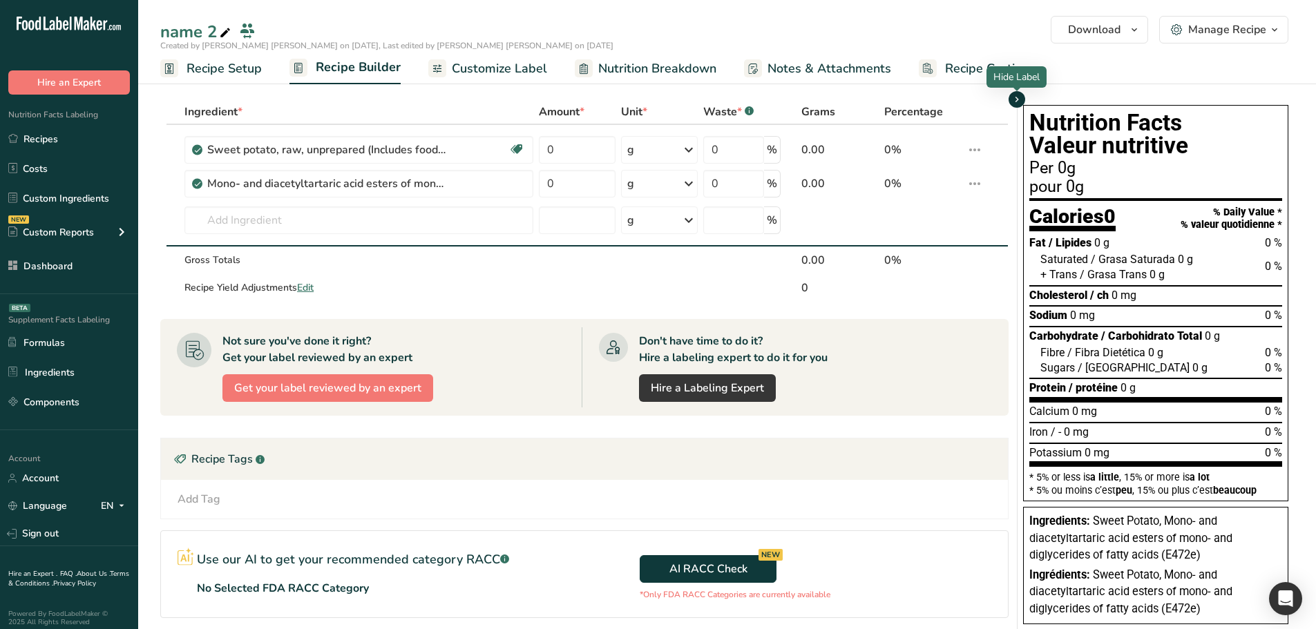
click at [1020, 103] on icon "button" at bounding box center [1016, 99] width 11 height 17
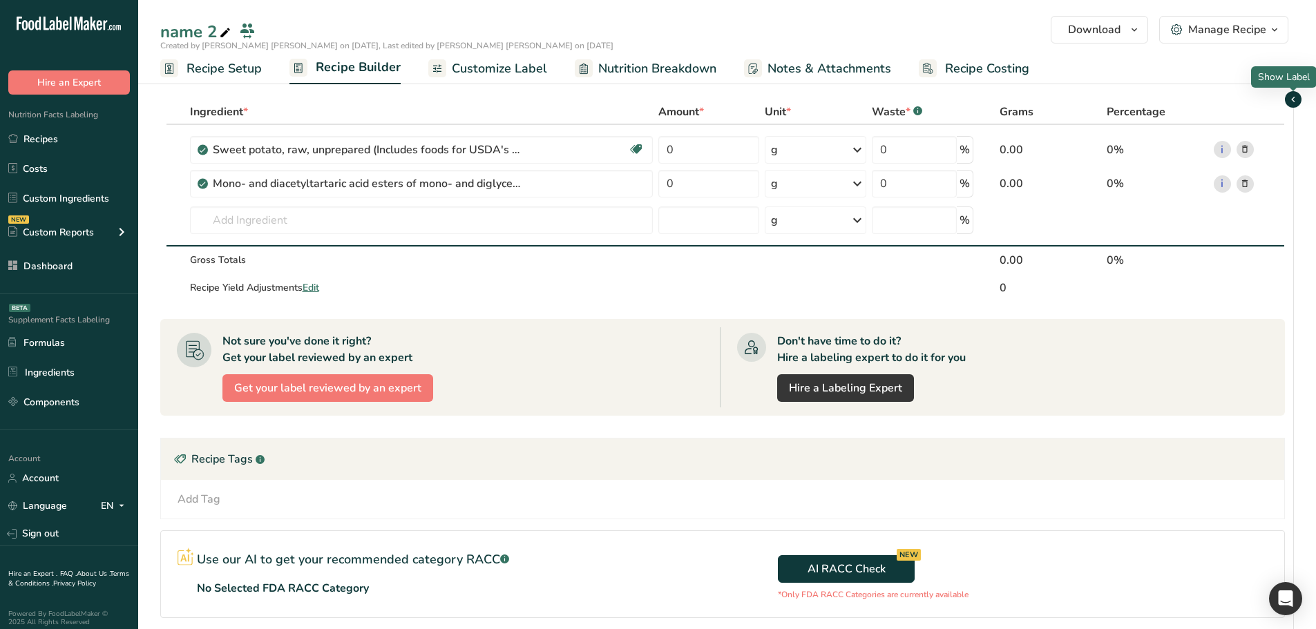
click at [1286, 103] on span "button" at bounding box center [1293, 99] width 17 height 17
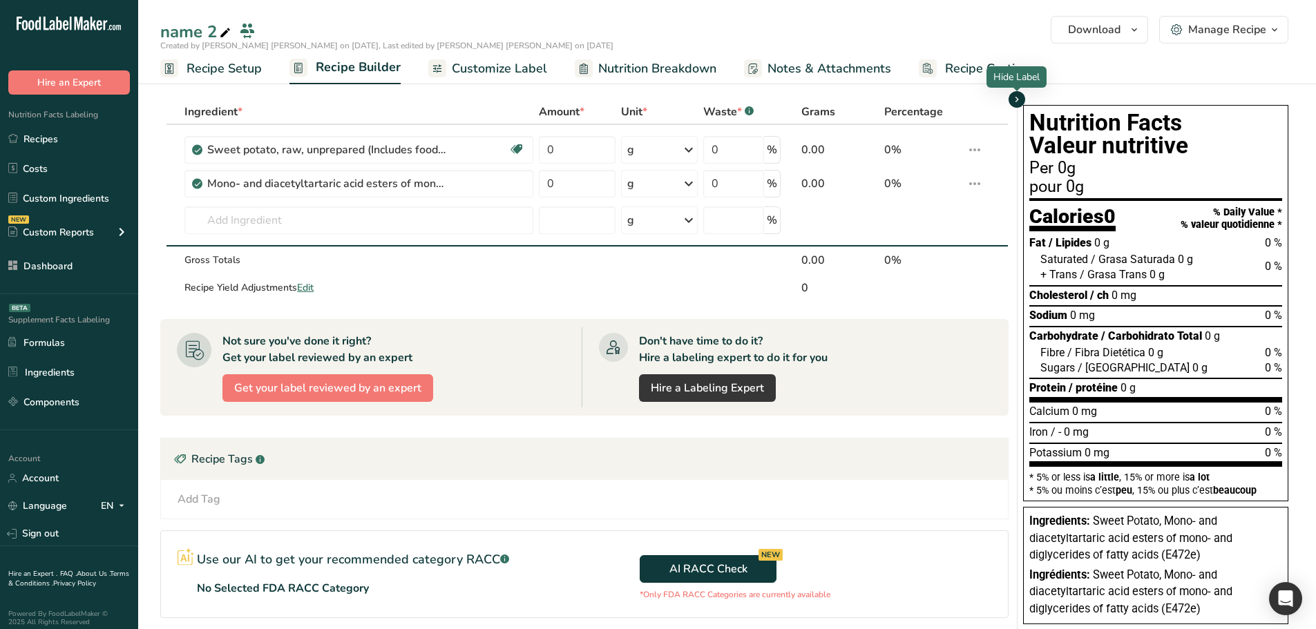
click at [1019, 102] on icon "button" at bounding box center [1016, 99] width 11 height 17
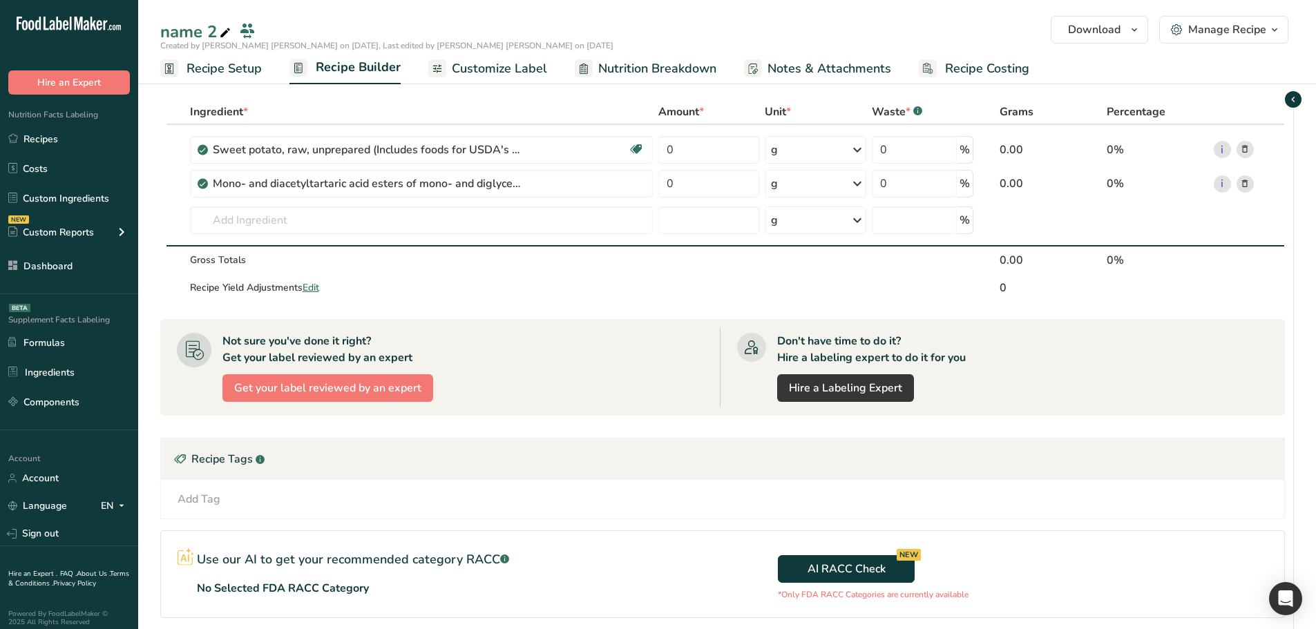
click at [1293, 98] on icon "button" at bounding box center [1293, 99] width 11 height 17
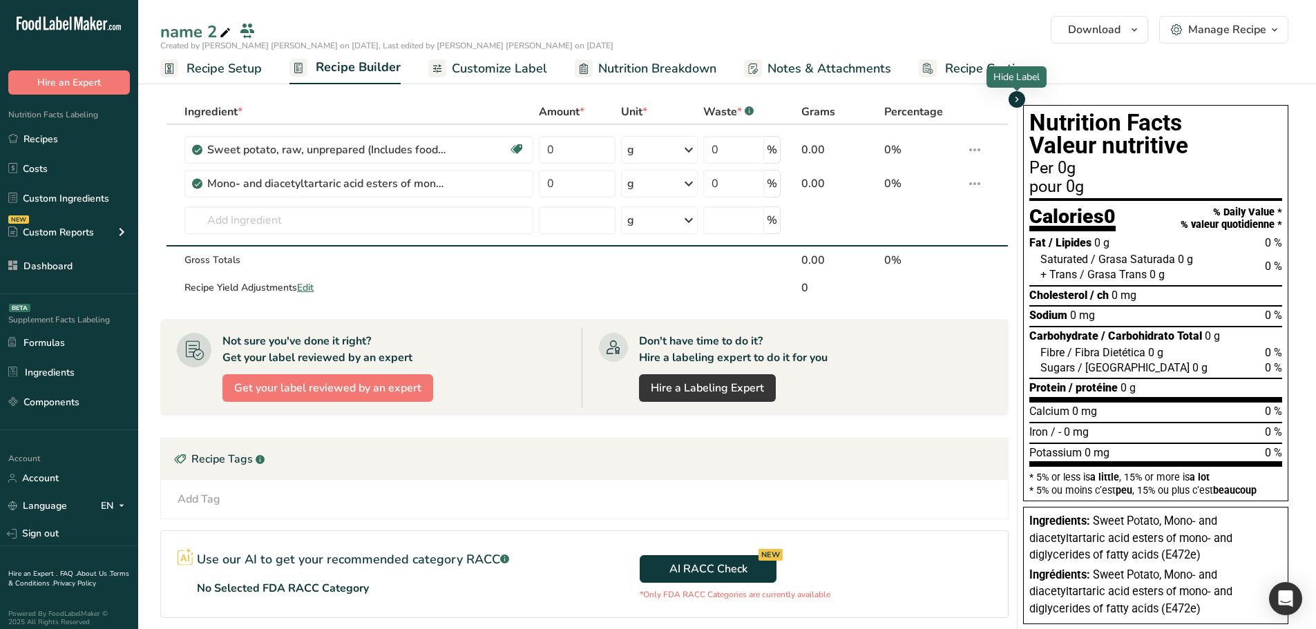
click at [1020, 102] on icon "button" at bounding box center [1016, 99] width 11 height 17
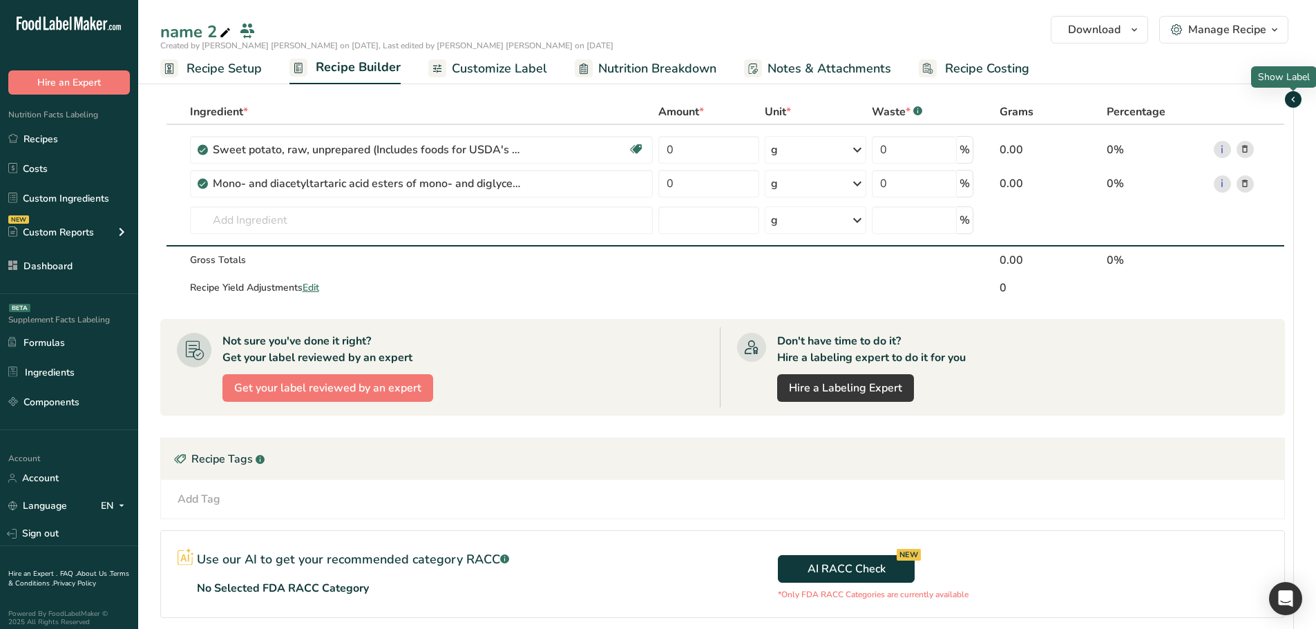
click at [1298, 97] on icon "button" at bounding box center [1293, 99] width 11 height 17
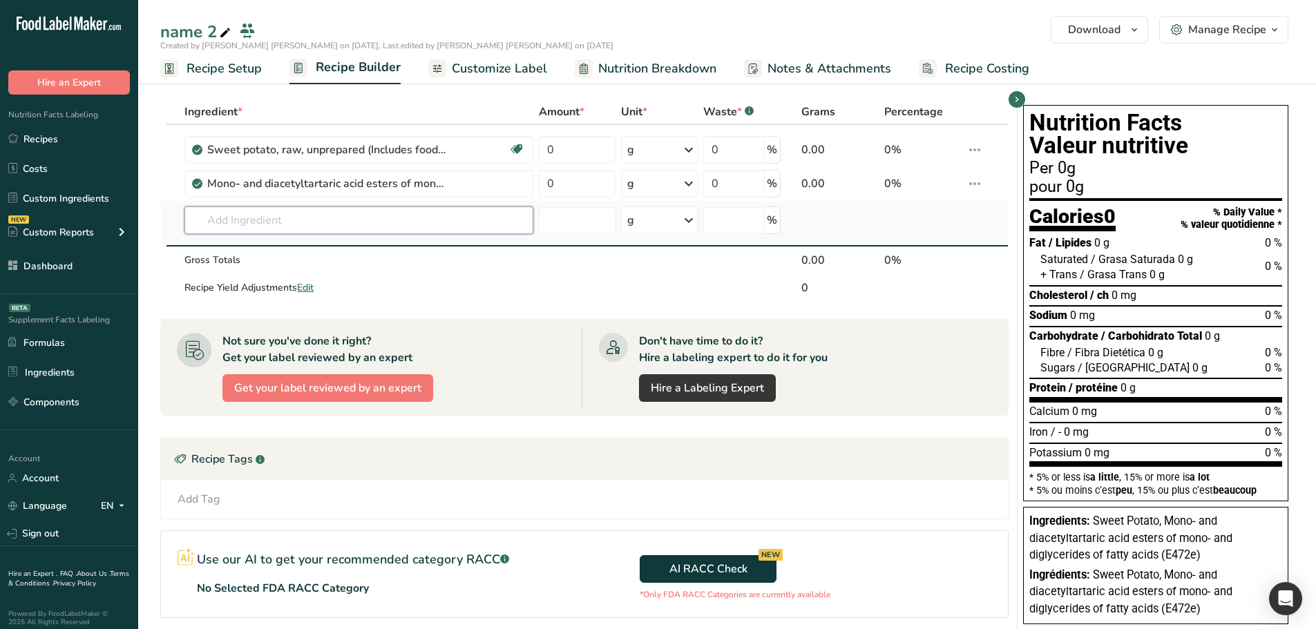
click at [305, 229] on input "text" at bounding box center [358, 221] width 349 height 28
